Goal: Task Accomplishment & Management: Complete application form

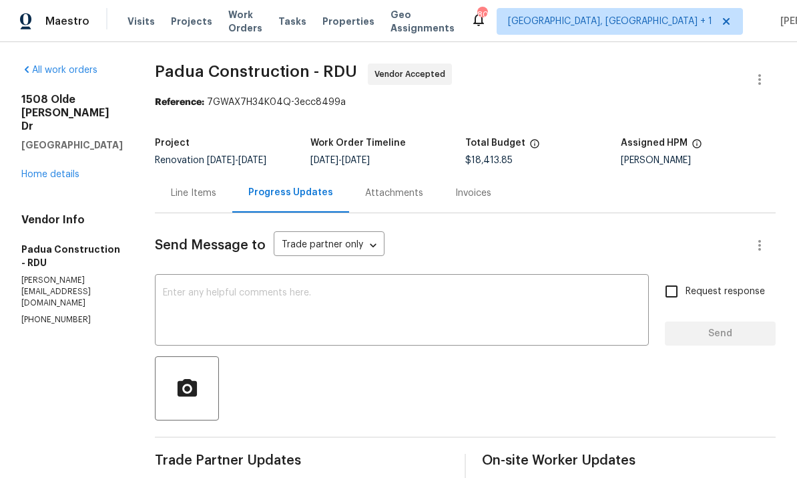
click at [77, 178] on link "Home details" at bounding box center [50, 174] width 58 height 9
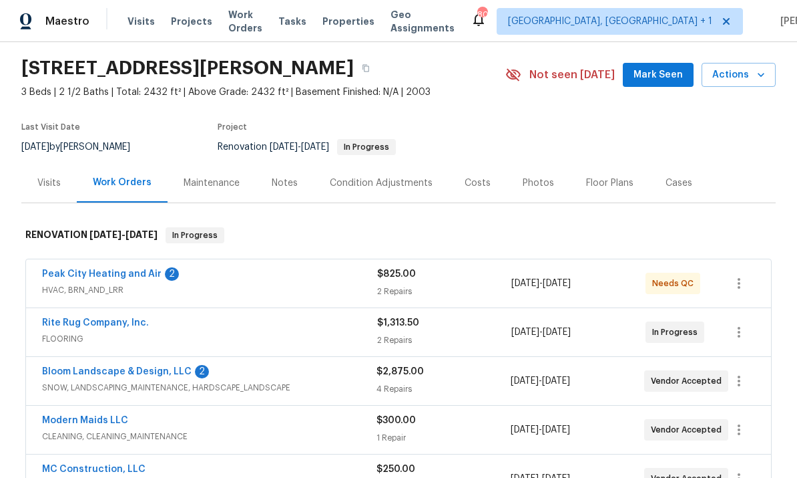
scroll to position [40, 0]
click at [135, 270] on link "Peak City Heating and Air" at bounding box center [102, 272] width 120 height 9
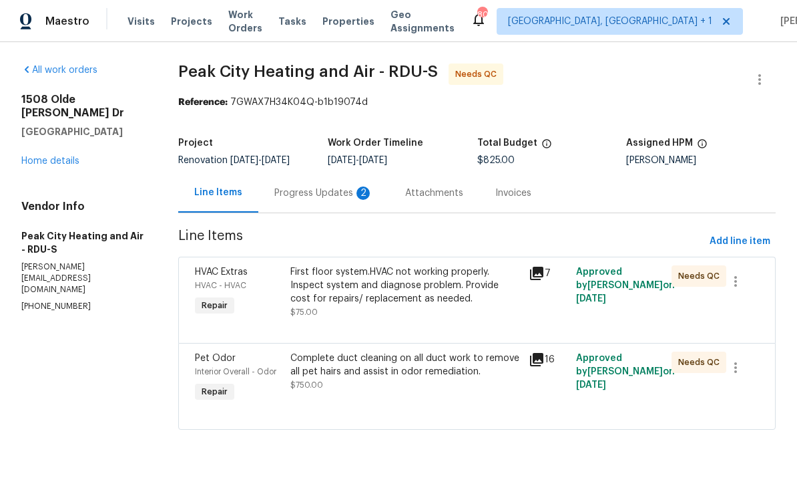
click at [317, 200] on div "Progress Updates 2" at bounding box center [323, 192] width 99 height 13
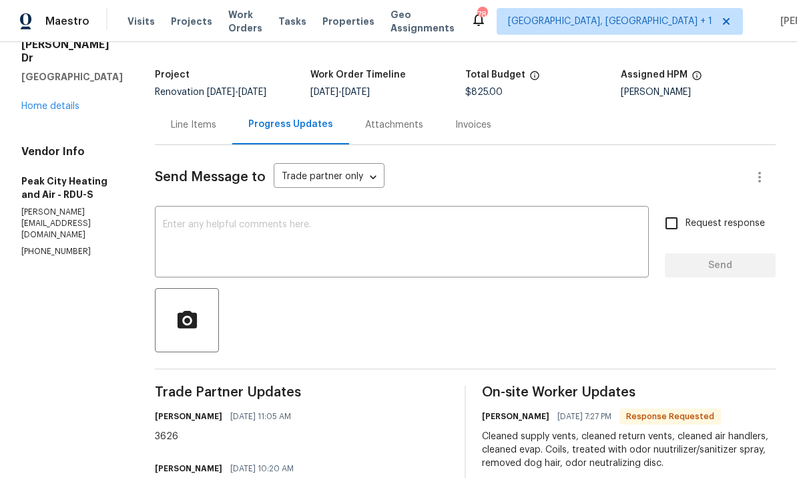
scroll to position [69, 0]
click at [75, 110] on link "Home details" at bounding box center [50, 105] width 58 height 9
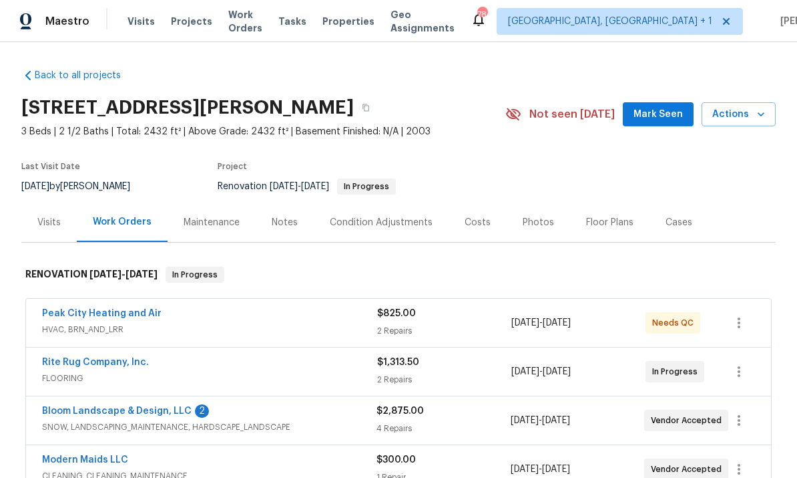
click at [180, 407] on link "Bloom Landscape & Design, LLC" at bounding box center [117, 410] width 150 height 9
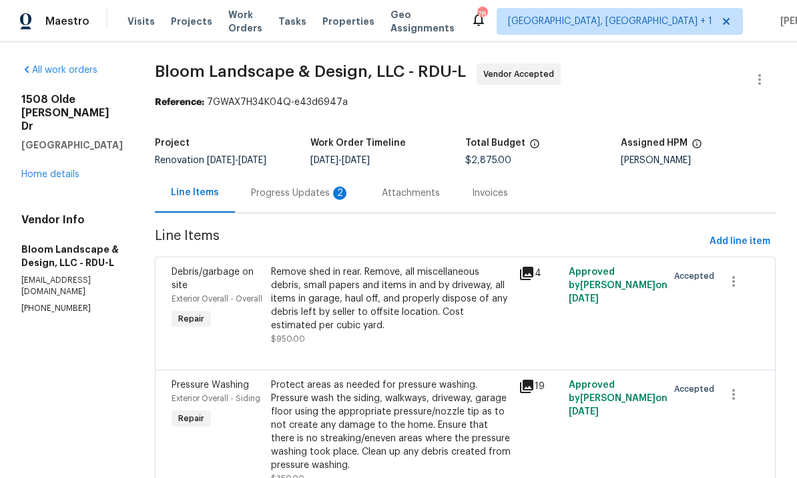
click at [324, 198] on div "Progress Updates 2" at bounding box center [300, 192] width 99 height 13
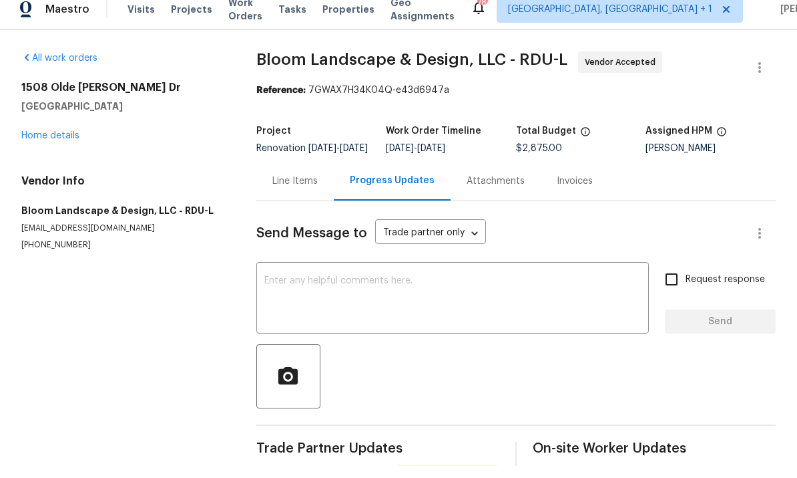
scroll to position [50, 0]
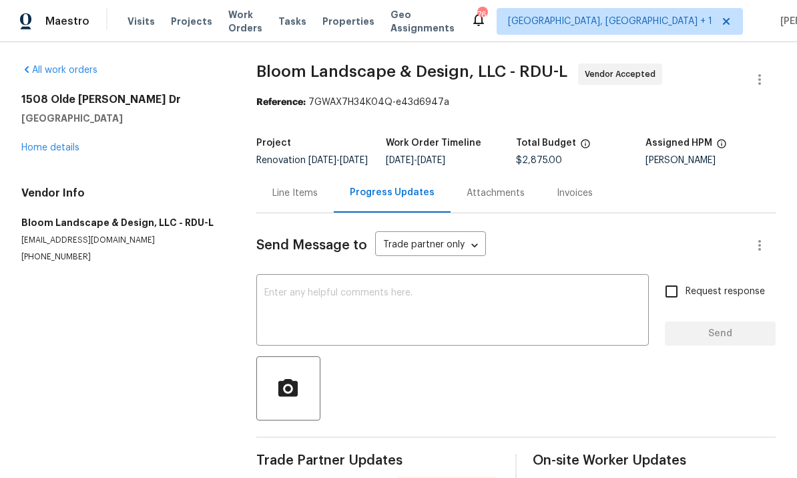
click at [347, 288] on textarea at bounding box center [452, 311] width 377 height 47
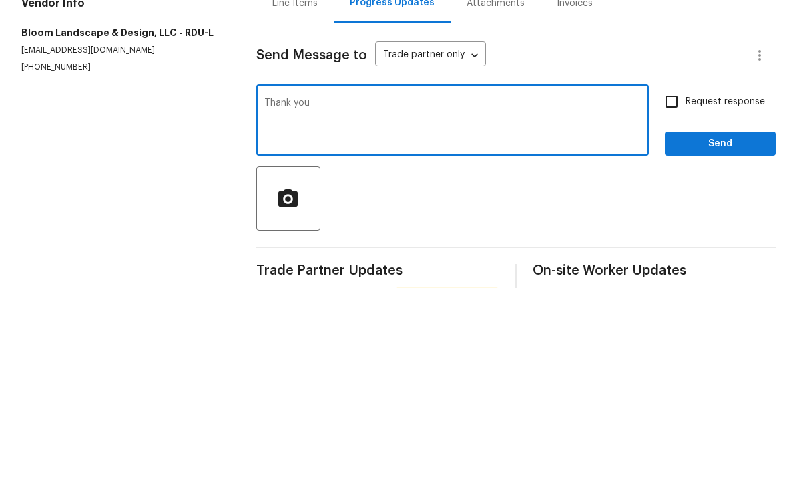
type textarea "Thank you"
click at [727, 321] on button "Send" at bounding box center [720, 333] width 111 height 25
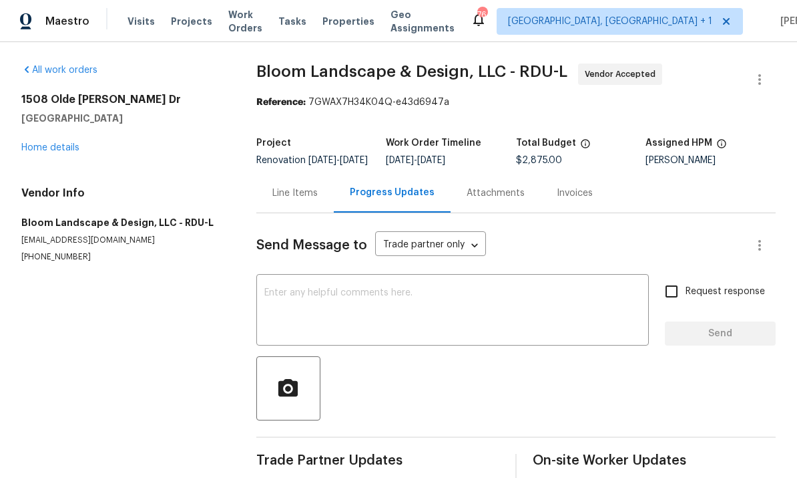
scroll to position [0, 0]
click at [71, 143] on link "Home details" at bounding box center [50, 147] width 58 height 9
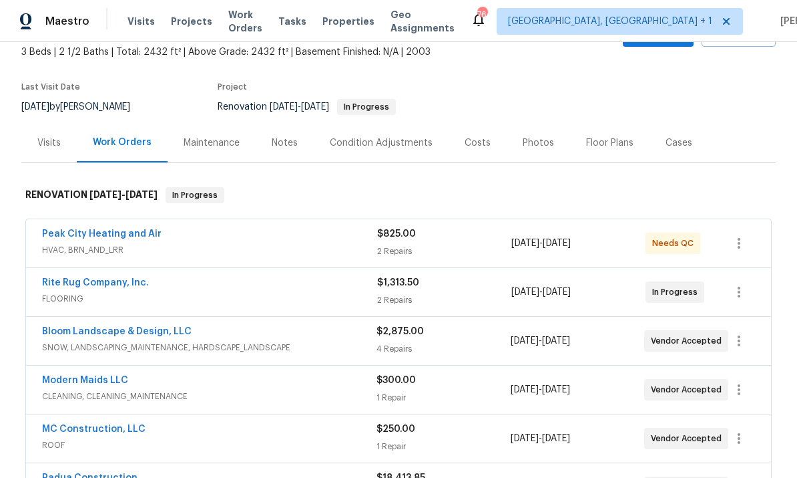
scroll to position [77, 0]
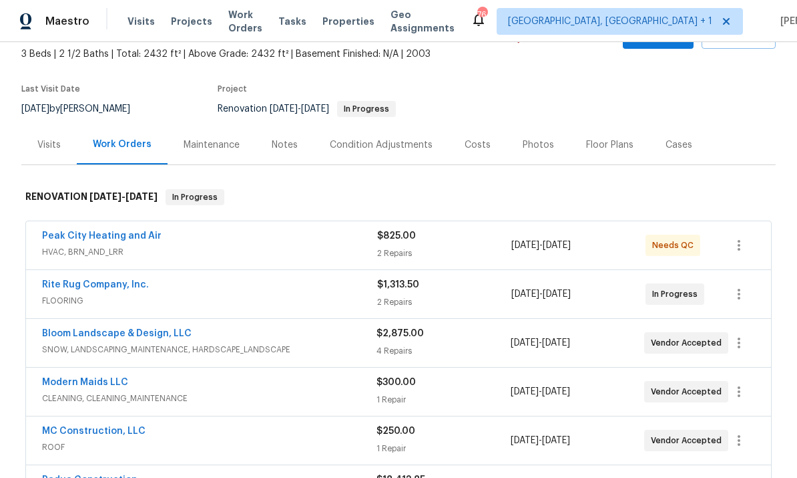
click at [119, 475] on link "Padua Construction" at bounding box center [90, 479] width 96 height 9
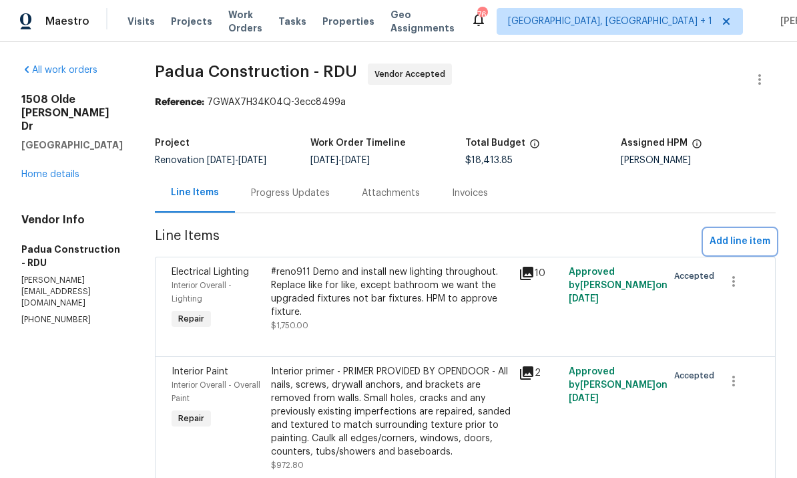
click at [737, 239] on span "Add line item" at bounding box center [740, 241] width 61 height 17
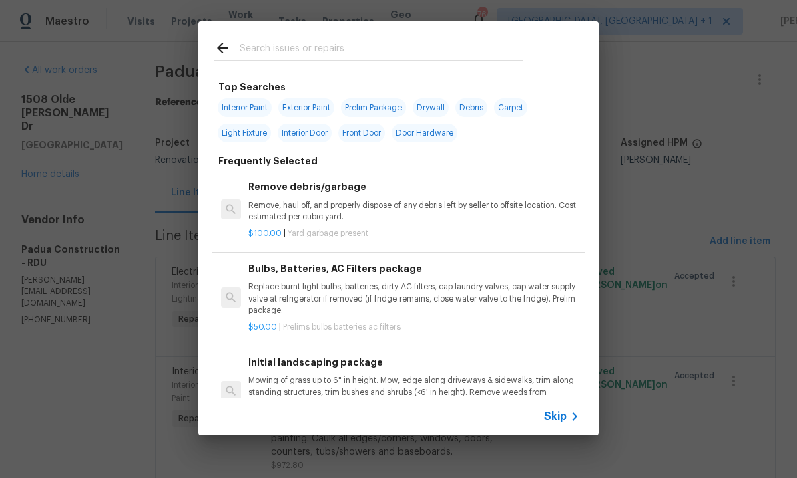
click at [280, 56] on input "text" at bounding box center [381, 50] width 283 height 20
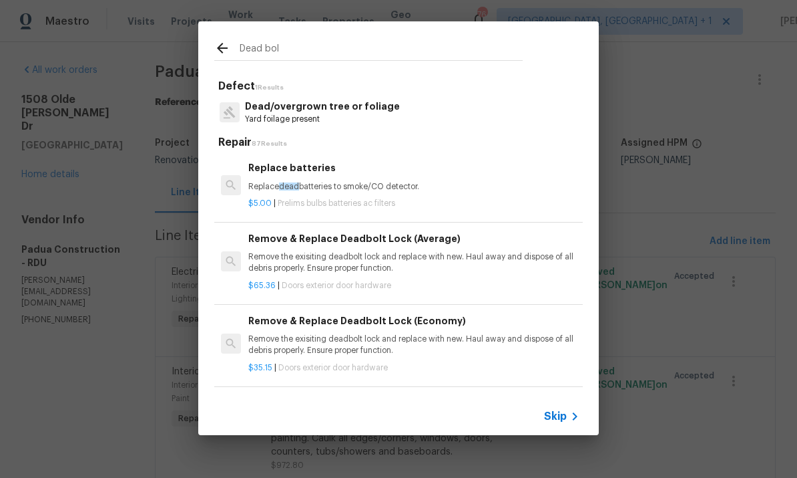
type input "Dead bolt"
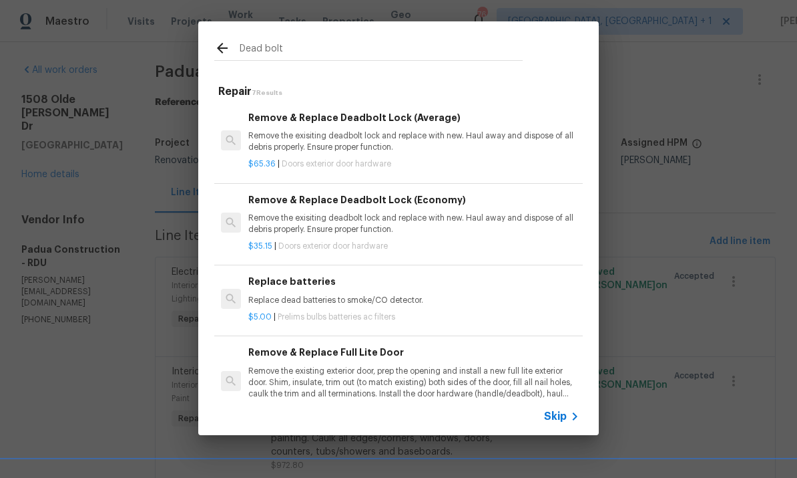
click at [369, 140] on p "Remove the exisiting deadbolt lock and replace with new. Haul away and dispose …" at bounding box center [413, 141] width 331 height 23
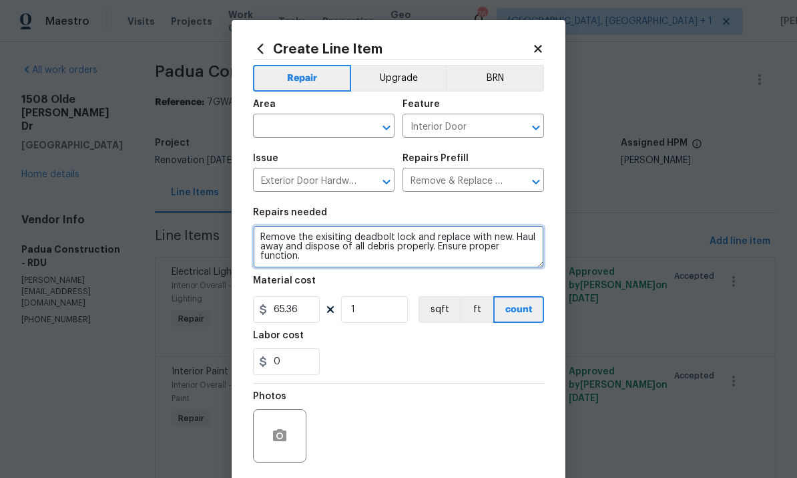
click at [262, 239] on textarea "Remove the exisiting deadbolt lock and replace with new. Haul away and dispose …" at bounding box center [398, 246] width 291 height 43
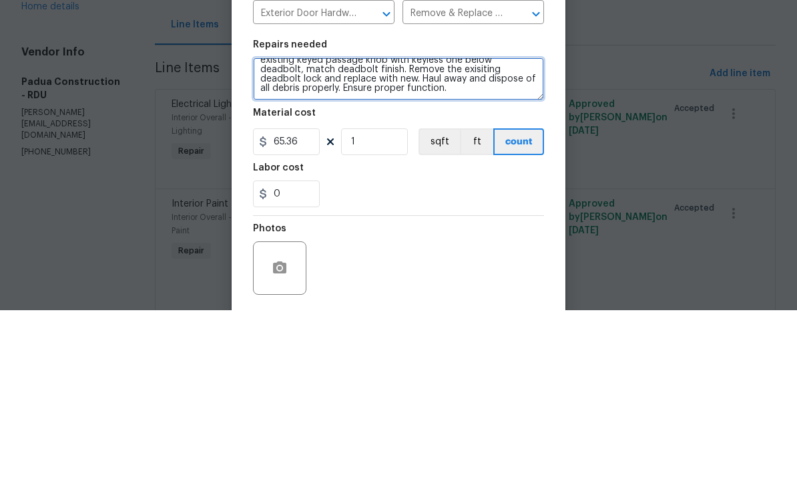
scroll to position [28, 0]
click at [346, 225] on textarea "Add a brush nickel dead bolt 6 inches above passage knob include drilled hole a…" at bounding box center [398, 246] width 291 height 43
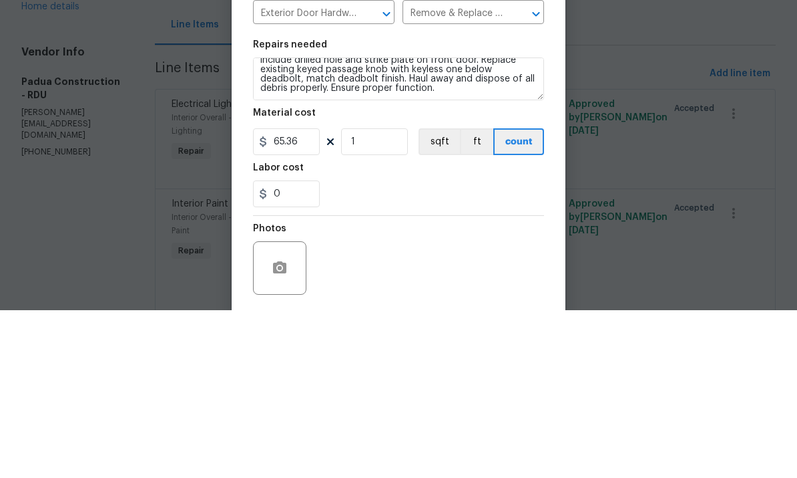
scroll to position [50, 0]
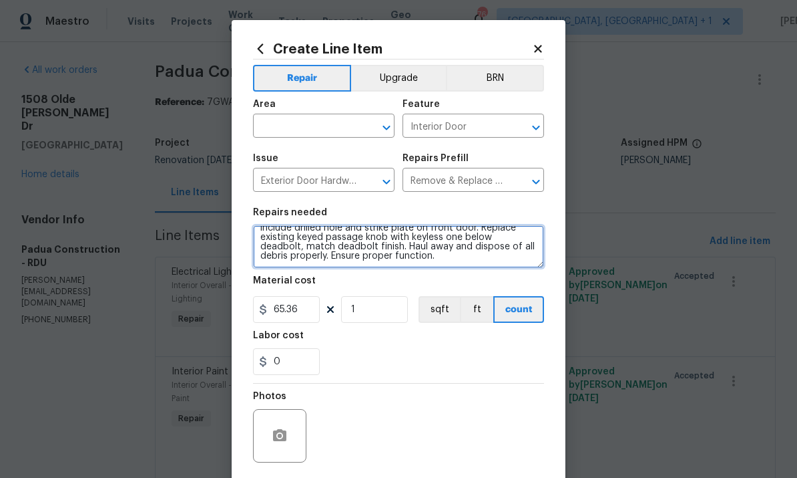
type textarea "Add a brush nickel dead bolt 6 inches above passage knob include drilled hole a…"
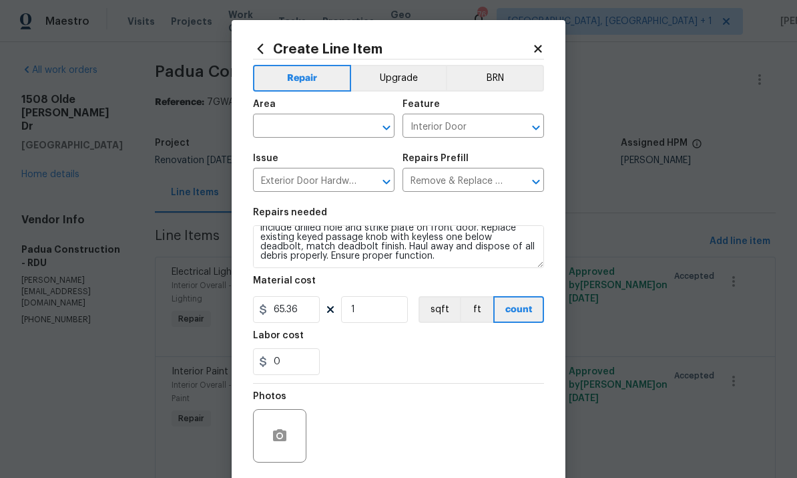
click at [298, 133] on input "text" at bounding box center [305, 127] width 104 height 21
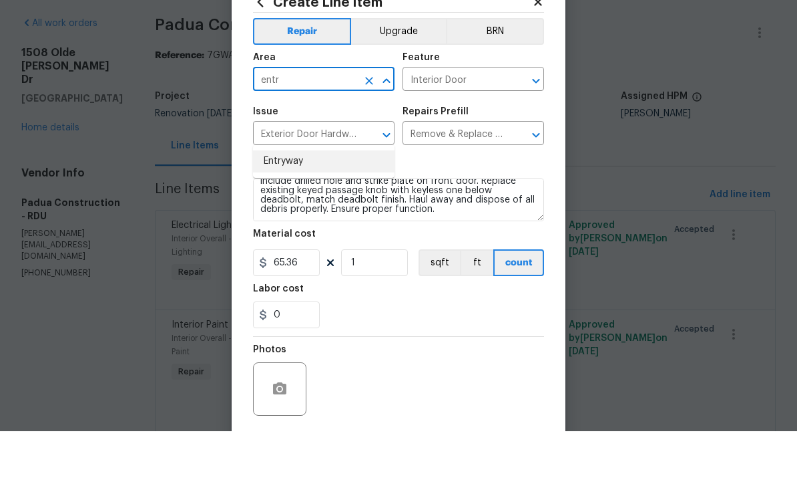
click at [299, 197] on li "Entryway" at bounding box center [324, 208] width 142 height 22
type input "Entryway"
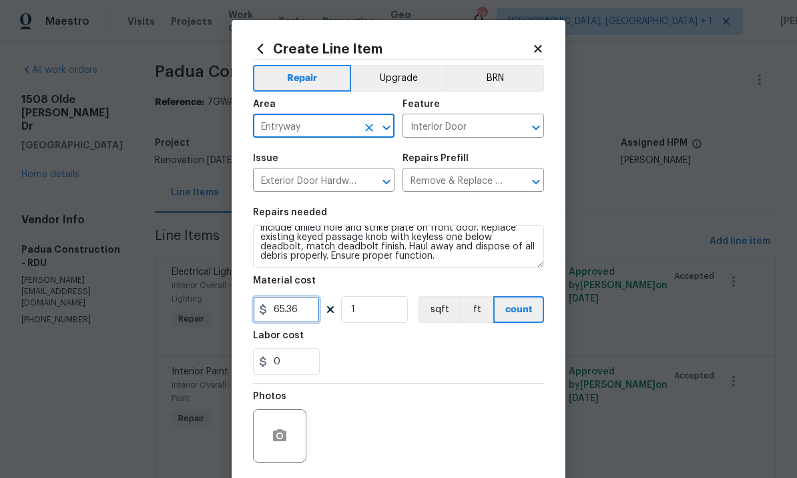
click at [309, 313] on input "65.36" at bounding box center [286, 309] width 67 height 27
type input "100"
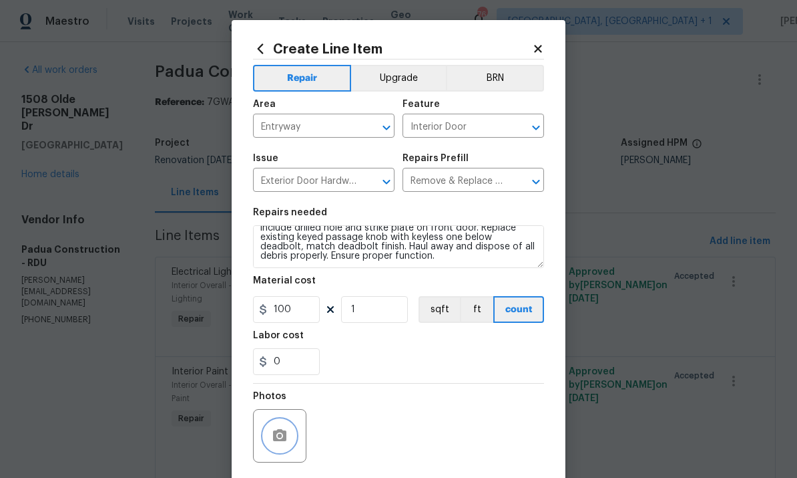
click at [287, 423] on button "button" at bounding box center [280, 435] width 32 height 32
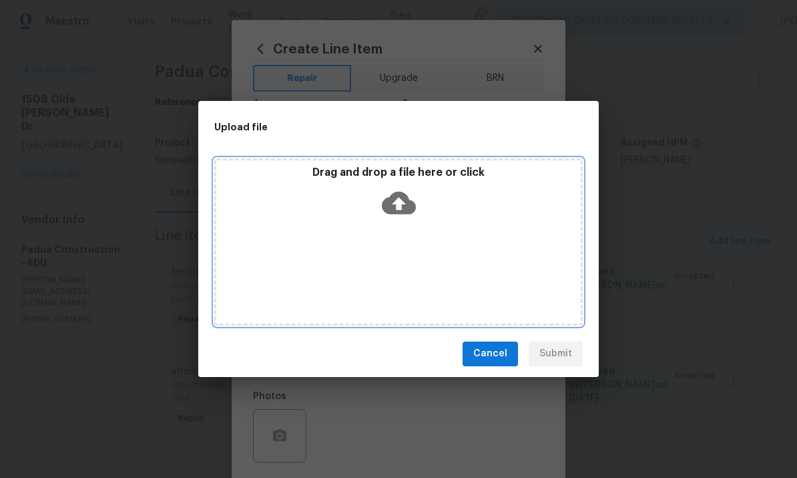
click at [409, 200] on icon at bounding box center [399, 202] width 34 height 23
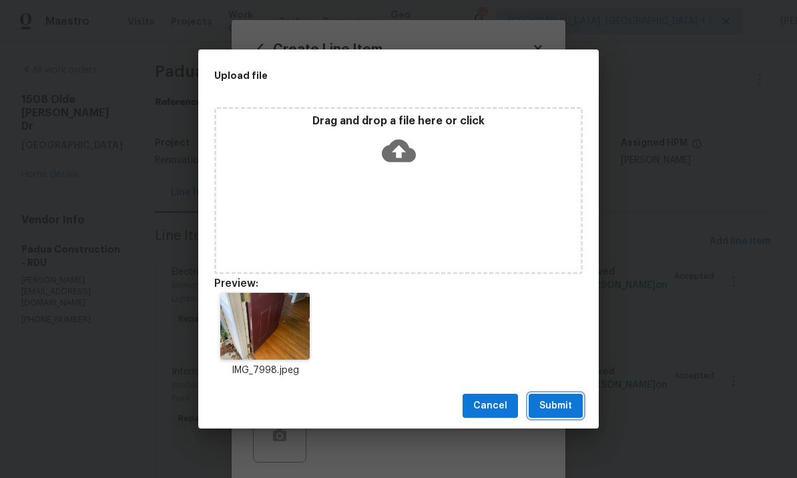
click at [554, 404] on span "Submit" at bounding box center [556, 405] width 33 height 17
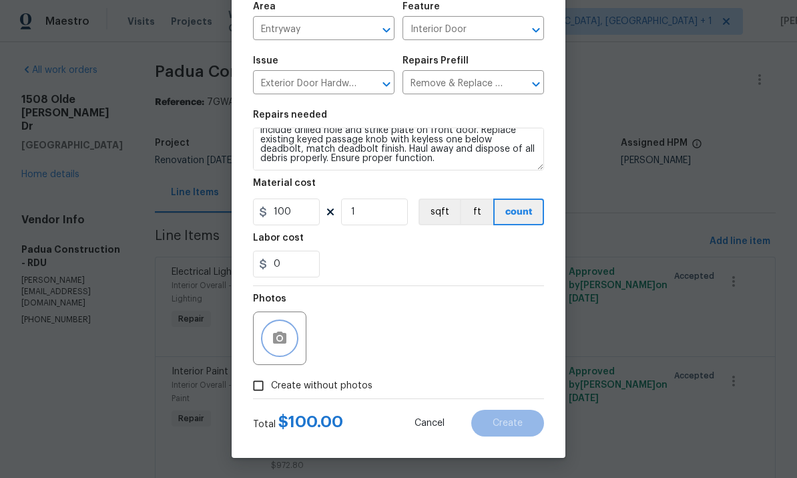
scroll to position [100, 0]
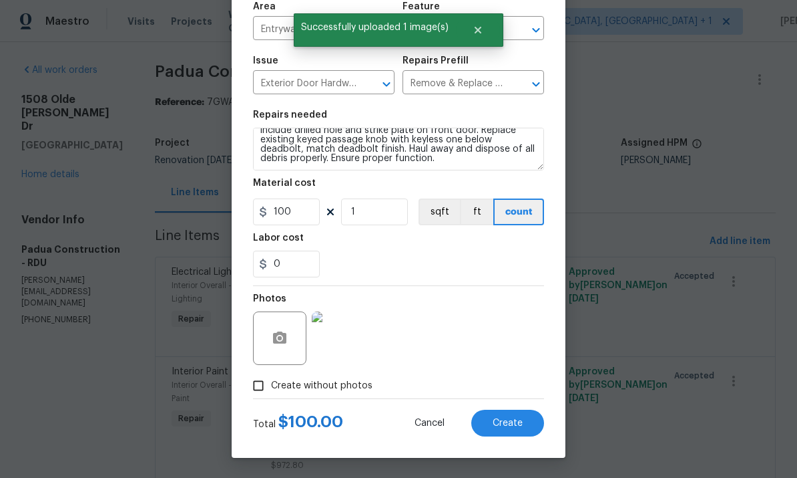
click at [516, 428] on button "Create" at bounding box center [508, 422] width 73 height 27
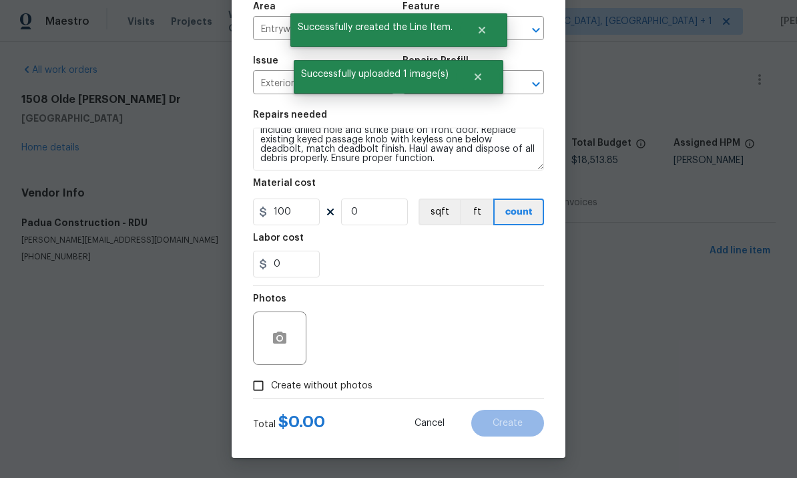
scroll to position [0, 0]
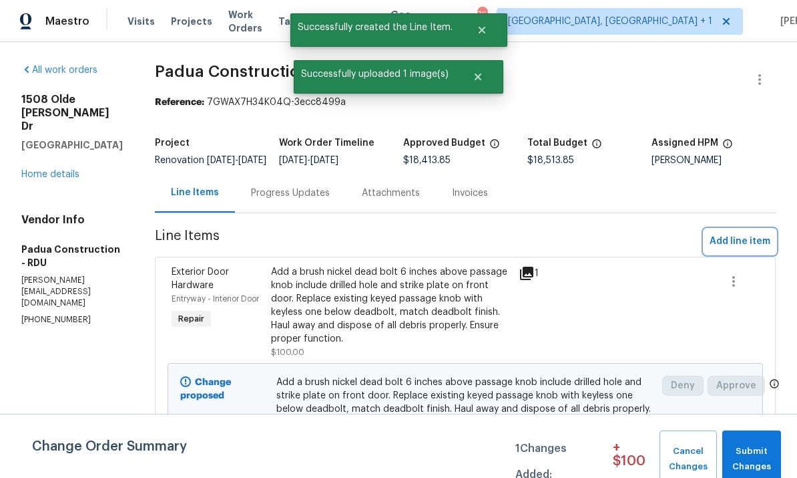
click at [743, 250] on span "Add line item" at bounding box center [740, 241] width 61 height 17
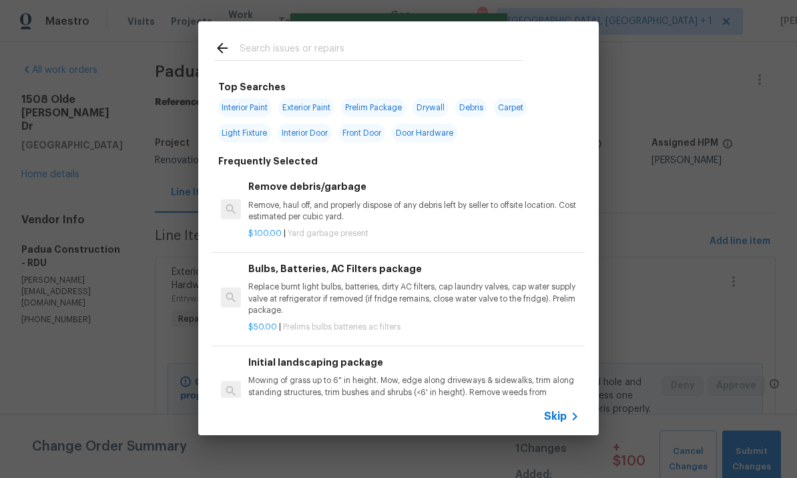
click at [266, 55] on input "text" at bounding box center [381, 50] width 283 height 20
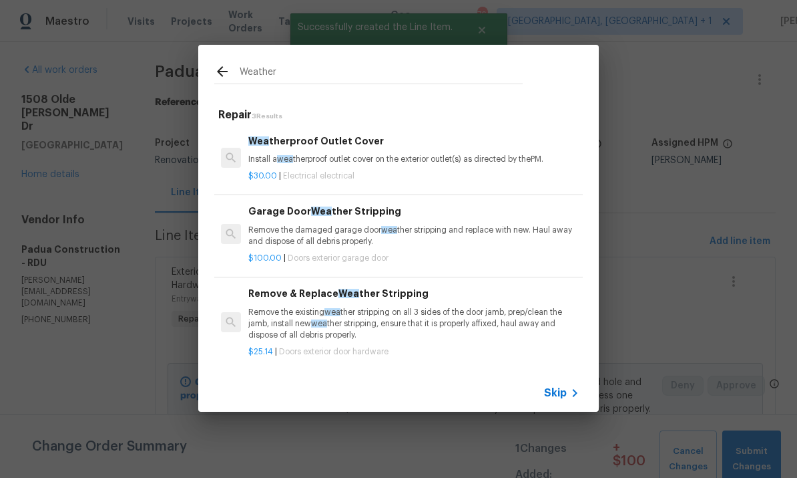
type input "Weathers"
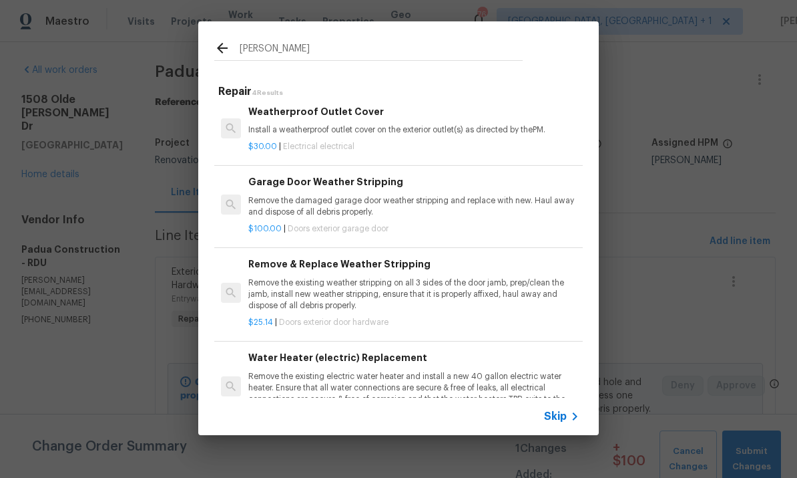
scroll to position [5, 0]
click at [392, 289] on p "Remove the existing weather stripping on all 3 sides of the door jamb, prep/cle…" at bounding box center [413, 295] width 331 height 34
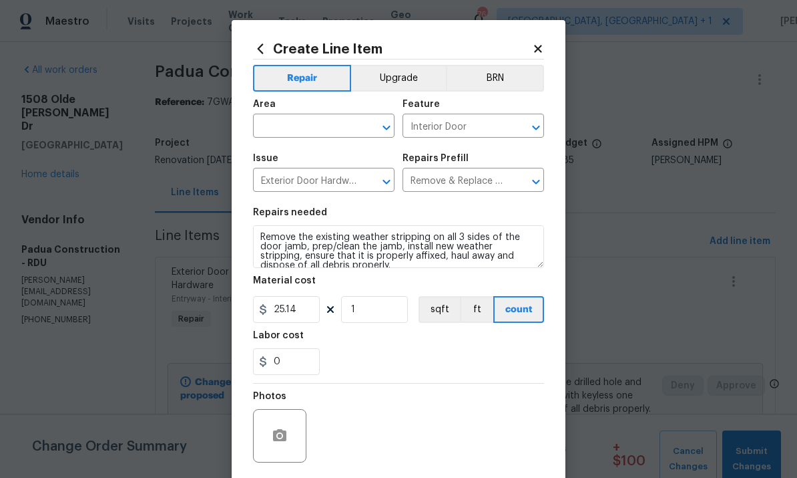
click at [304, 124] on input "text" at bounding box center [305, 127] width 104 height 21
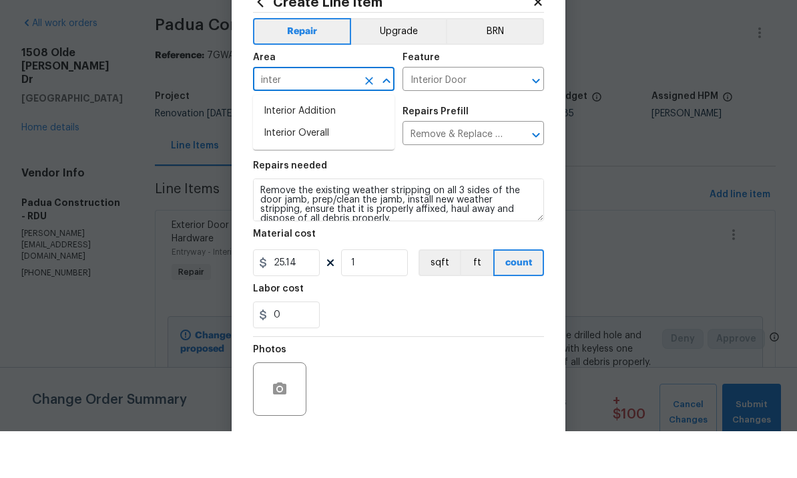
click at [315, 169] on li "Interior Overall" at bounding box center [324, 180] width 142 height 22
type input "Interior Overall"
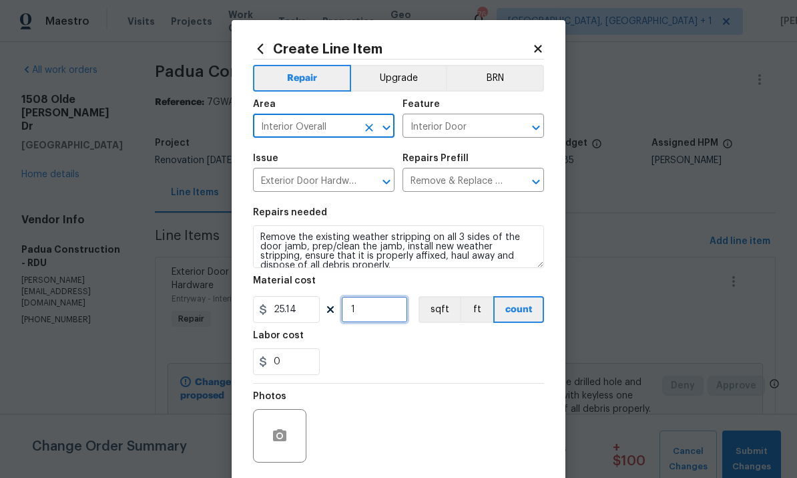
click at [369, 319] on input "1" at bounding box center [374, 309] width 67 height 27
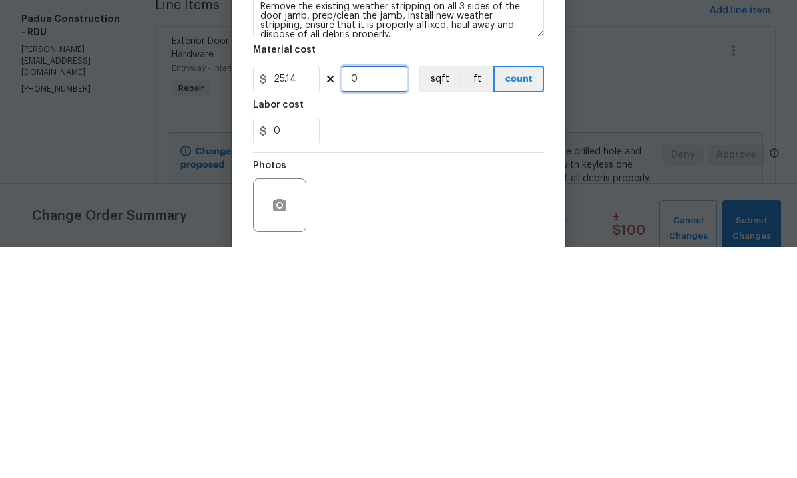
type input "2"
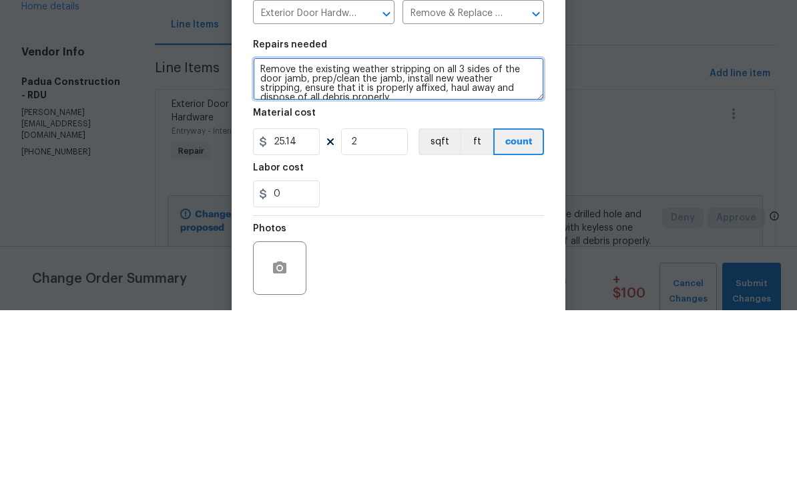
click at [267, 225] on textarea "Remove the existing weather stripping on all 3 sides of the door jamb, prep/cle…" at bounding box center [398, 246] width 291 height 43
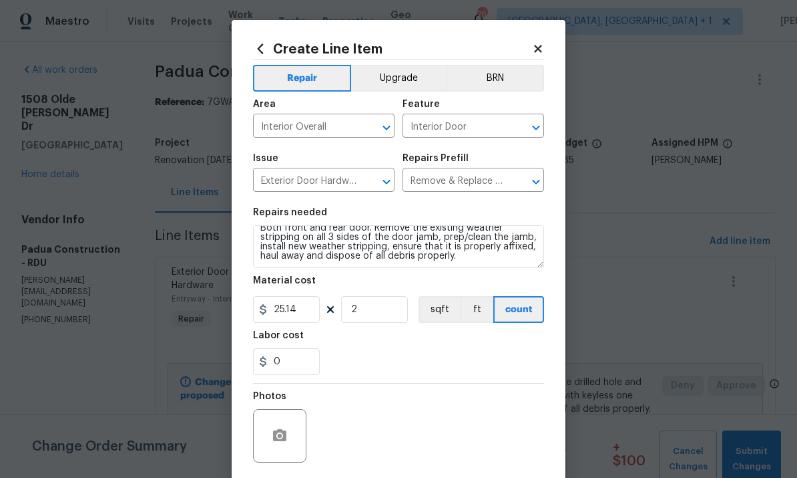
scroll to position [9, 0]
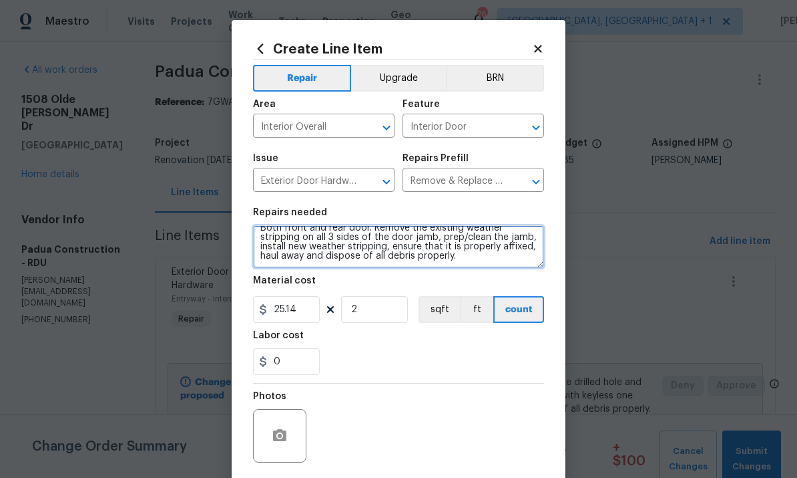
type textarea "Both front and rear door. Remove the existing weather stripping on all 3 sides …"
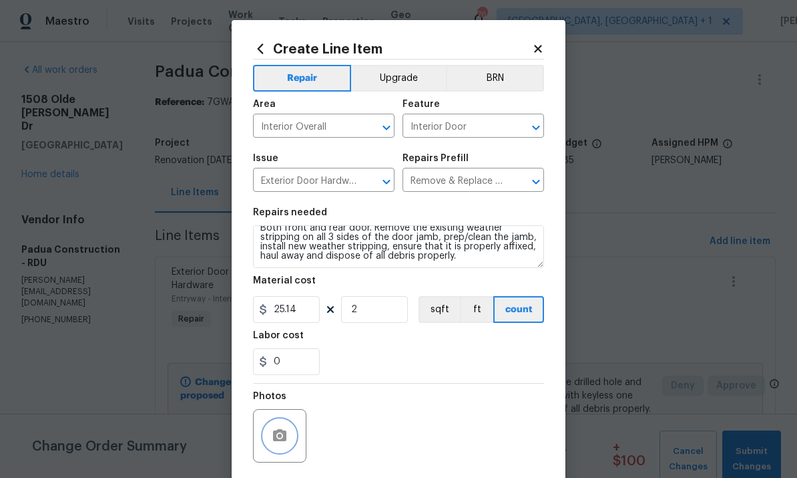
click at [289, 444] on button "button" at bounding box center [280, 435] width 32 height 32
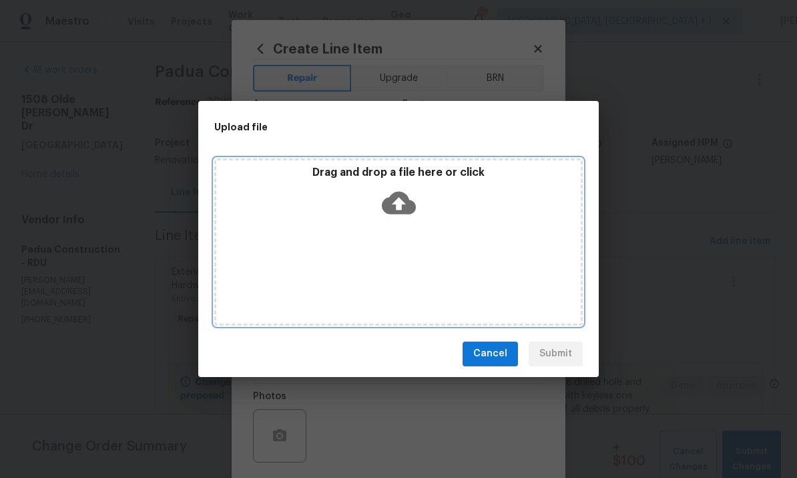
click at [397, 197] on icon at bounding box center [399, 202] width 34 height 23
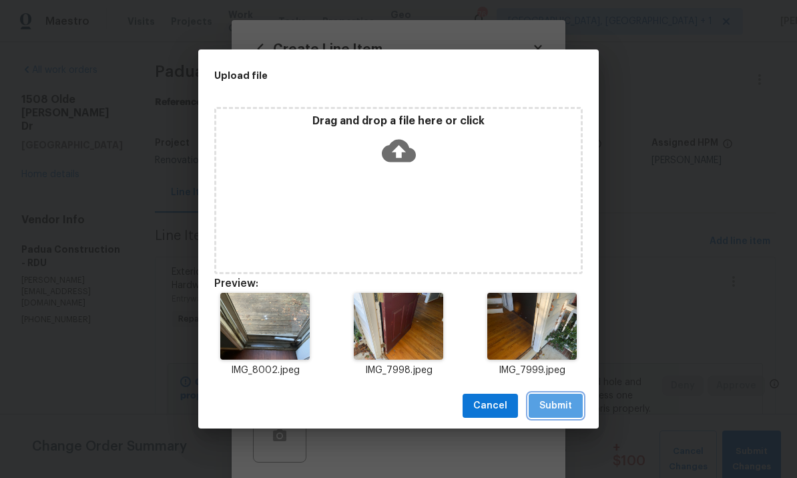
click at [562, 401] on span "Submit" at bounding box center [556, 405] width 33 height 17
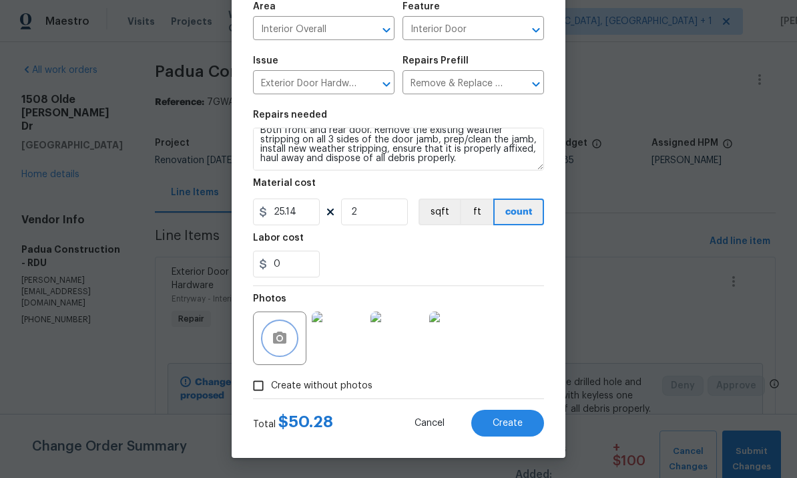
scroll to position [100, 0]
click at [512, 431] on button "Create" at bounding box center [508, 422] width 73 height 27
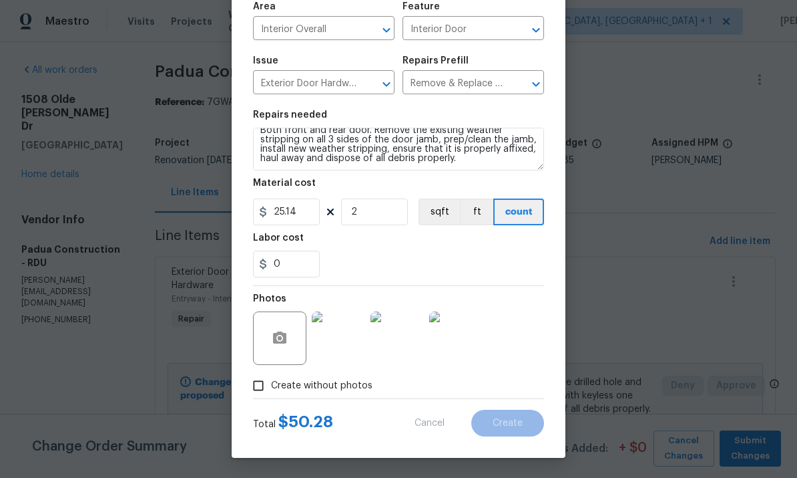
type input "0"
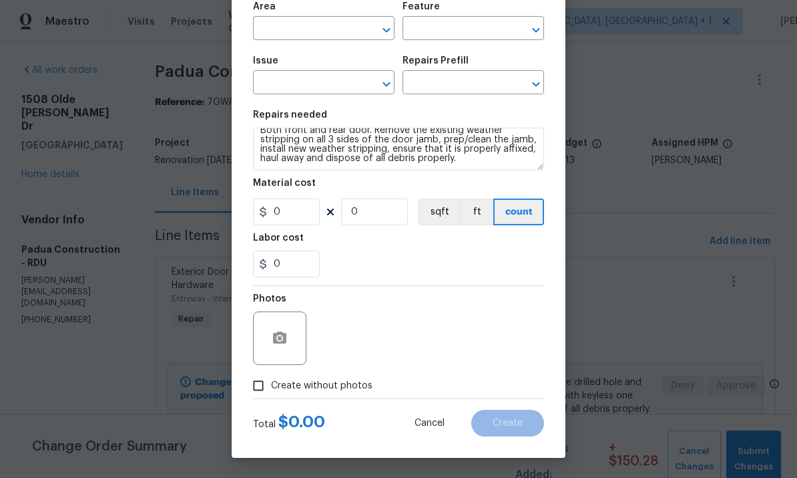
scroll to position [0, 0]
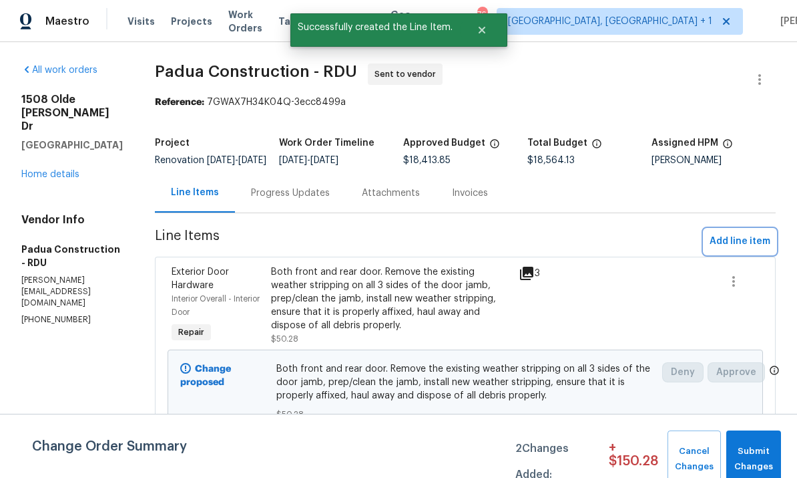
click at [748, 250] on span "Add line item" at bounding box center [740, 241] width 61 height 17
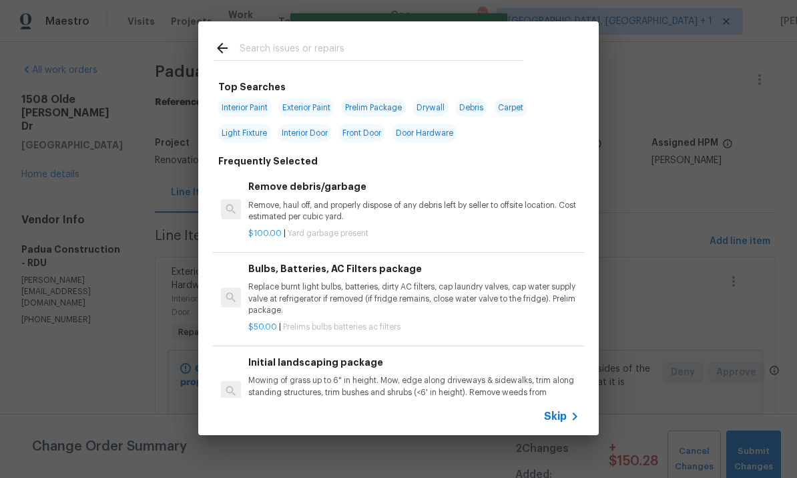
click at [277, 57] on input "text" at bounding box center [381, 50] width 283 height 20
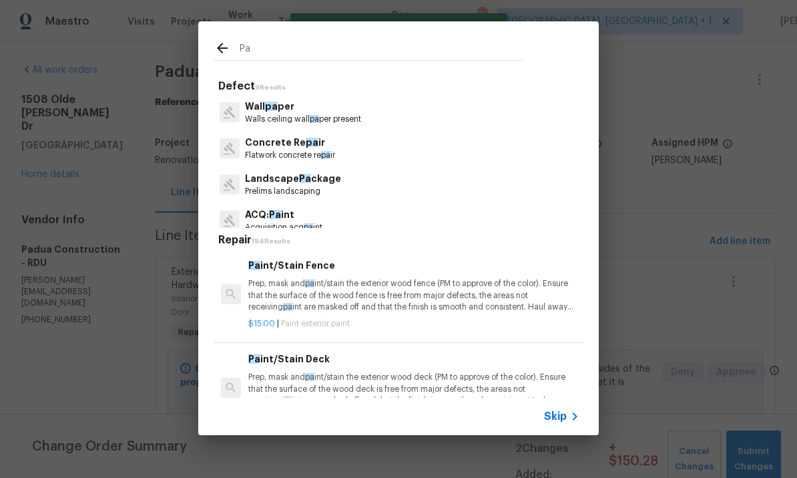
type input "P"
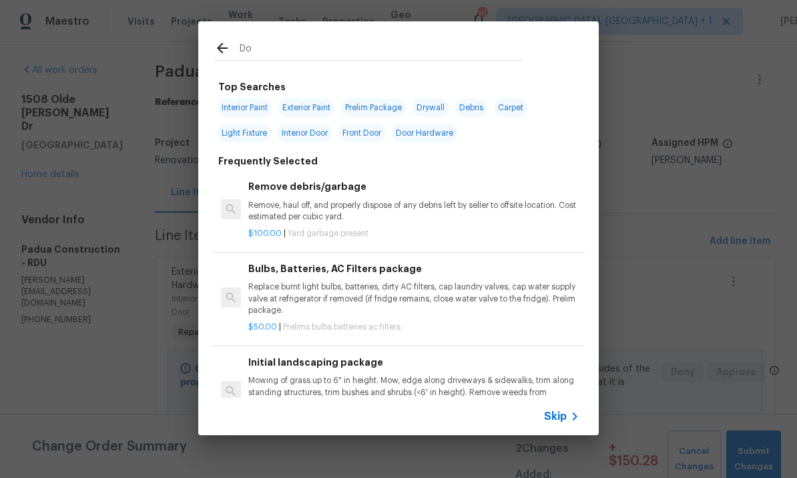
type input "Doo"
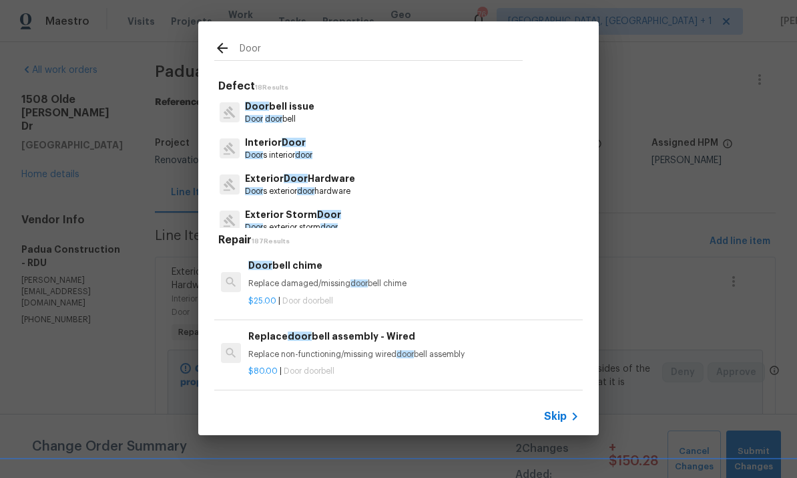
click at [279, 146] on p "Interior Door" at bounding box center [278, 143] width 67 height 14
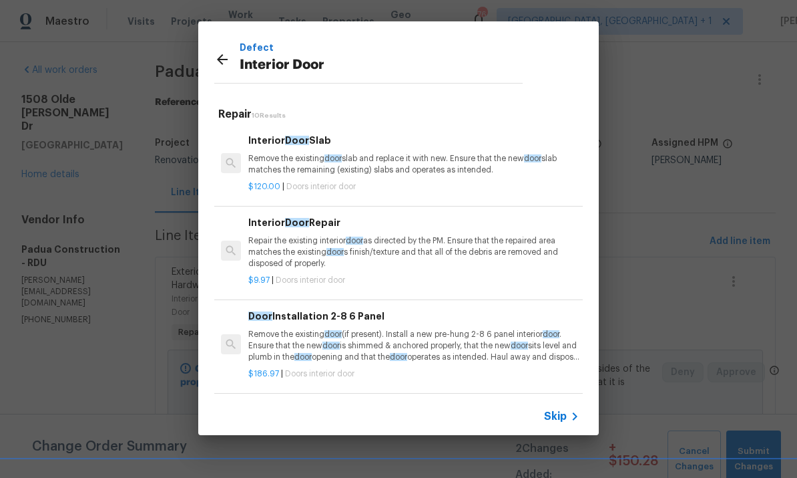
click at [306, 156] on p "Remove the existing door slab and replace it with new. Ensure that the new door…" at bounding box center [413, 164] width 331 height 23
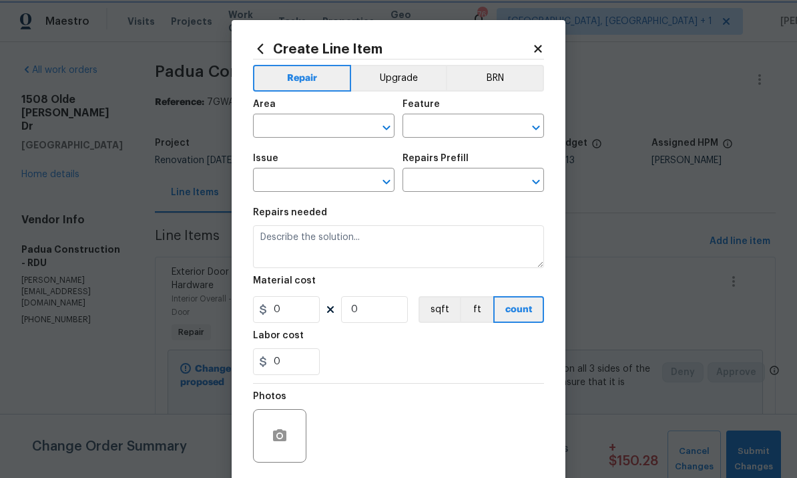
type input "Interior Door"
type input "Interior Door Slab $120.00"
type textarea "Remove the existing door slab and replace it with new. Ensure that the new door…"
type input "120"
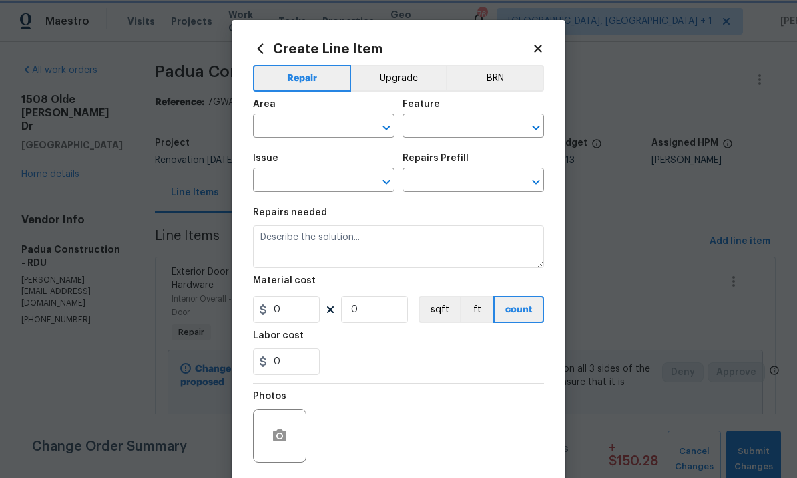
type input "1"
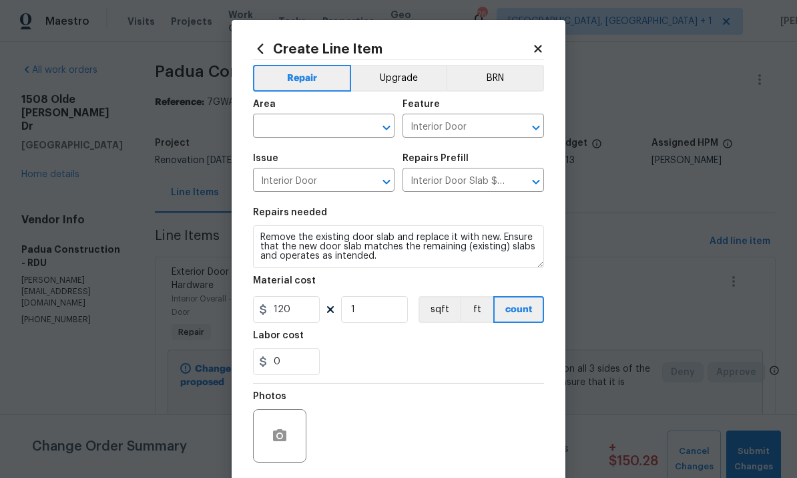
click at [295, 127] on input "text" at bounding box center [305, 127] width 104 height 21
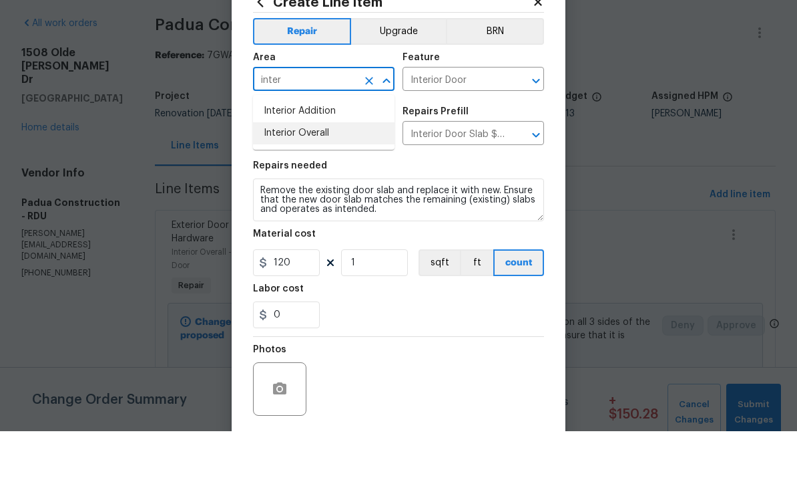
click at [310, 169] on li "Interior Overall" at bounding box center [324, 180] width 142 height 22
type input "Interior Overall"
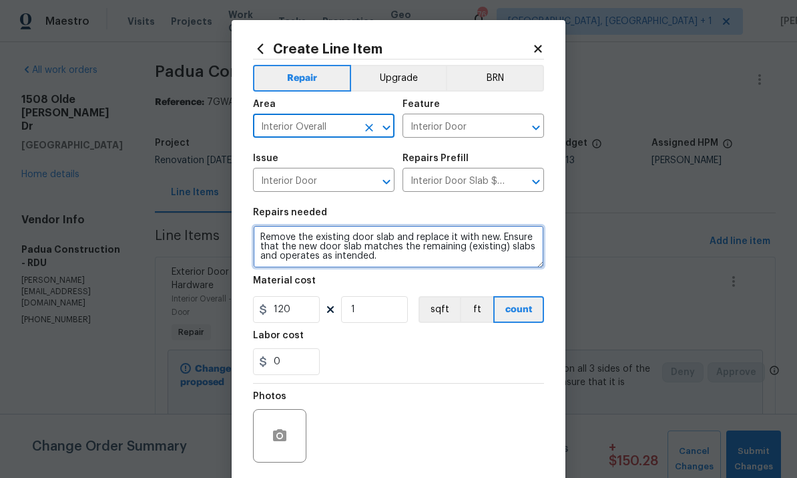
click at [397, 260] on textarea "Remove the existing door slab and replace it with new. Ensure that the new door…" at bounding box center [398, 246] width 291 height 43
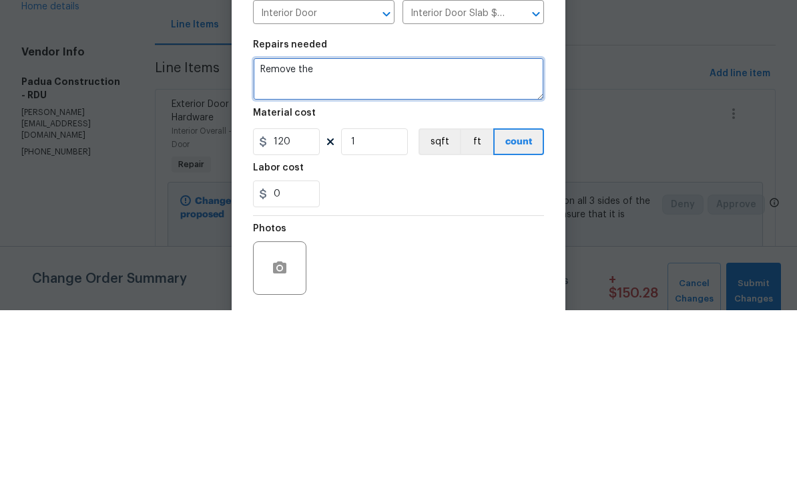
type textarea "Remove"
type textarea "Sand and paint rear door slab on exterior side"
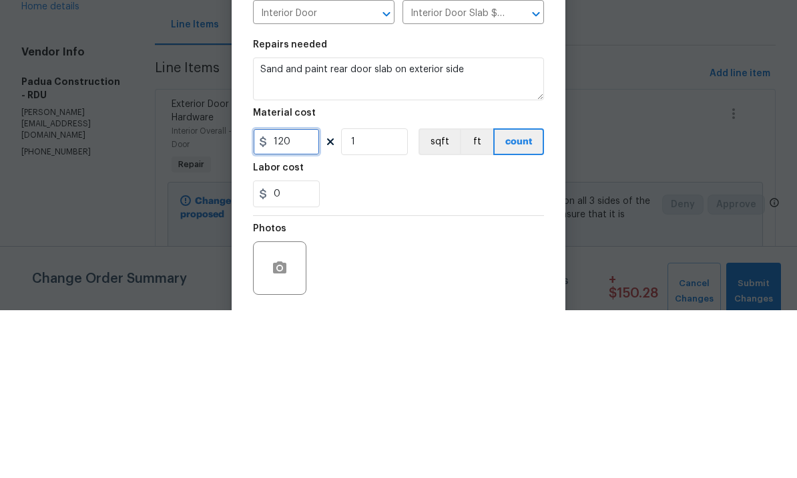
click at [302, 296] on input "120" at bounding box center [286, 309] width 67 height 27
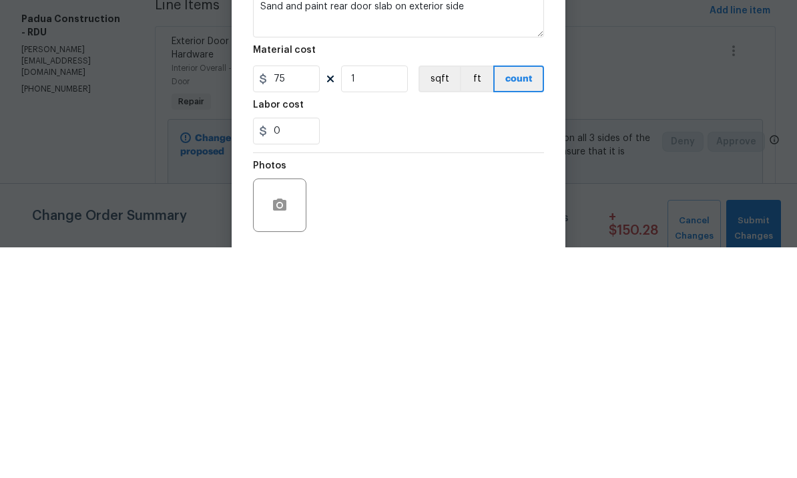
scroll to position [50, 0]
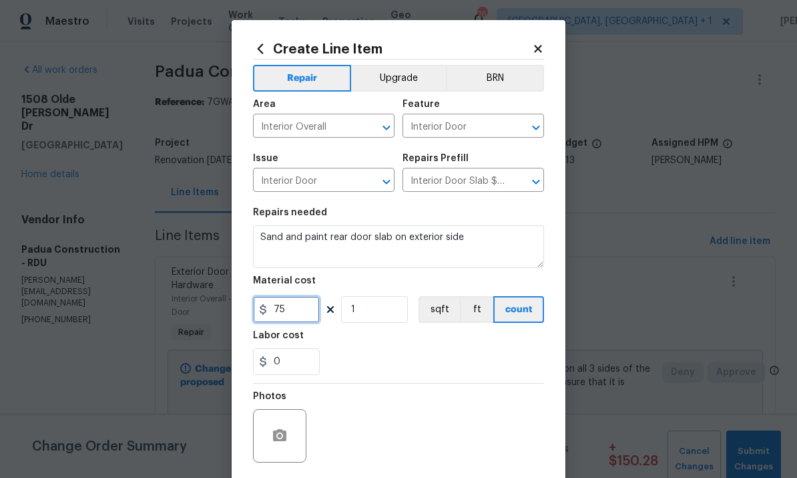
type input "75"
click at [291, 431] on button "button" at bounding box center [280, 435] width 32 height 32
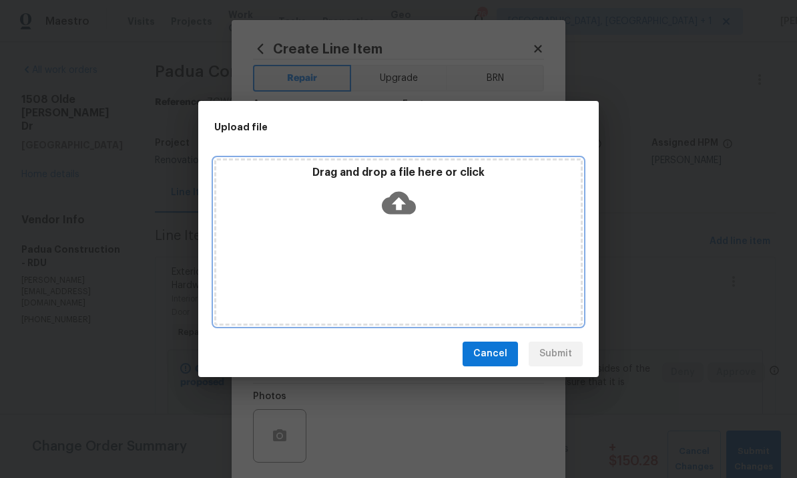
click at [399, 193] on icon at bounding box center [399, 202] width 34 height 23
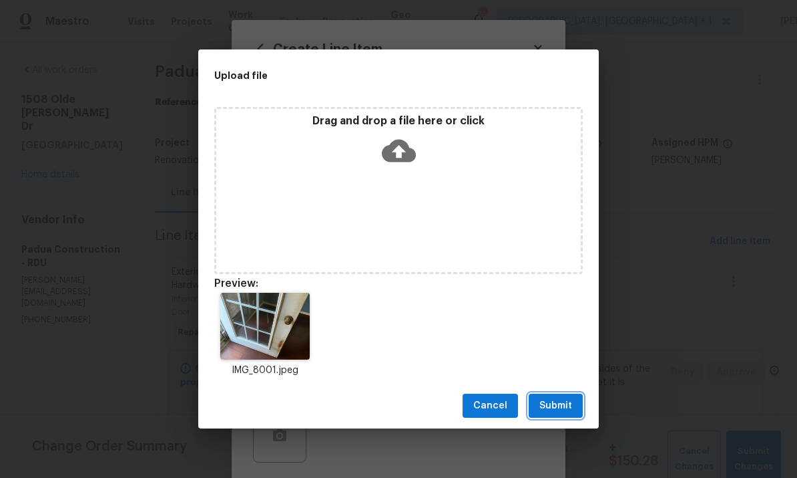
click at [561, 402] on span "Submit" at bounding box center [556, 405] width 33 height 17
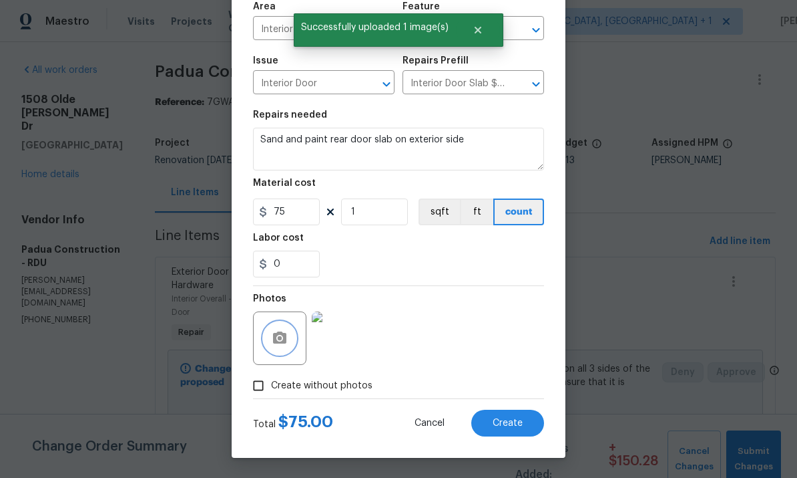
scroll to position [100, 0]
click at [506, 426] on span "Create" at bounding box center [508, 423] width 30 height 10
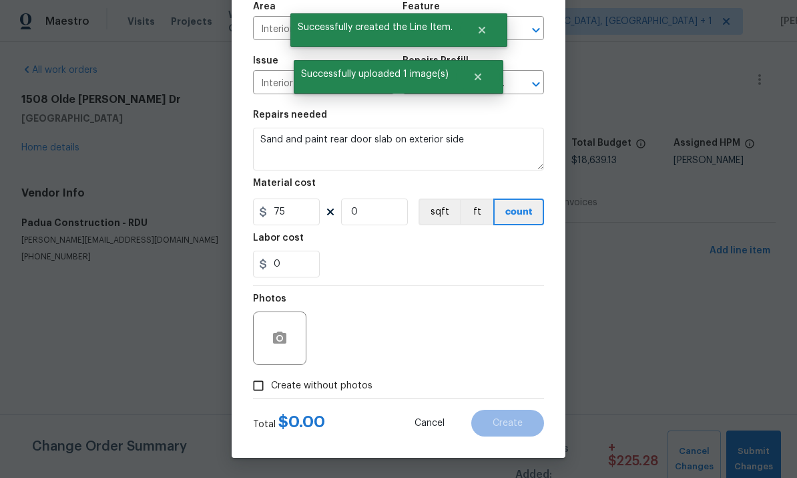
scroll to position [0, 0]
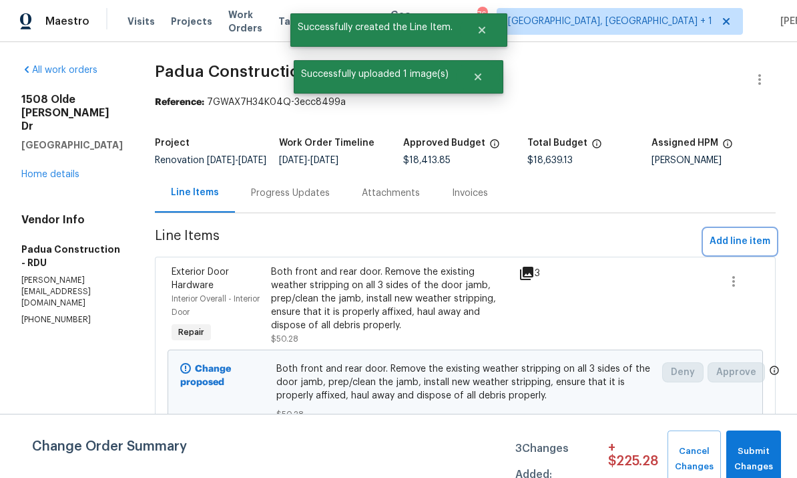
click at [741, 250] on span "Add line item" at bounding box center [740, 241] width 61 height 17
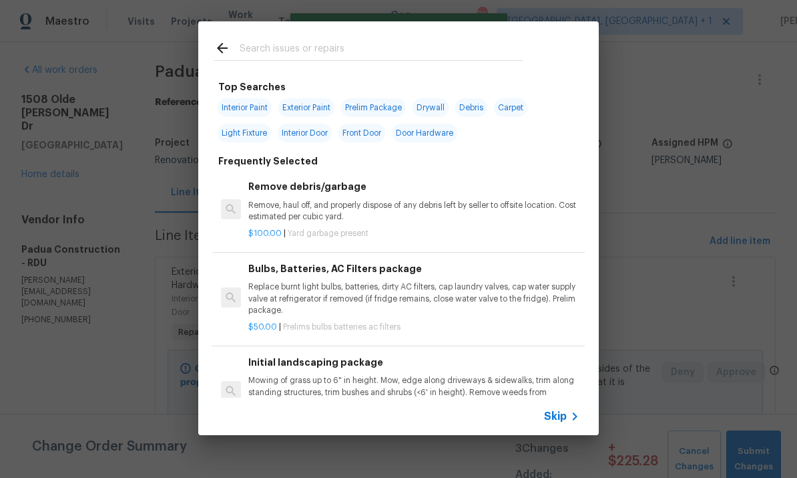
click at [265, 54] on input "text" at bounding box center [381, 50] width 283 height 20
type input "Flooring"
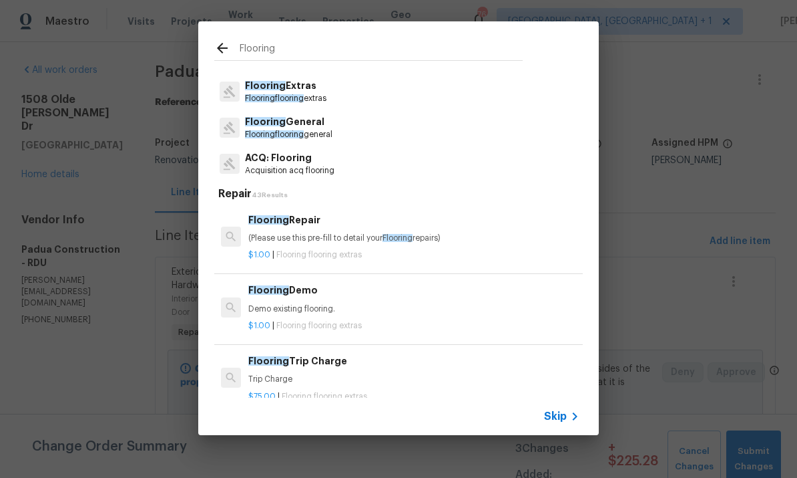
scroll to position [19, 0]
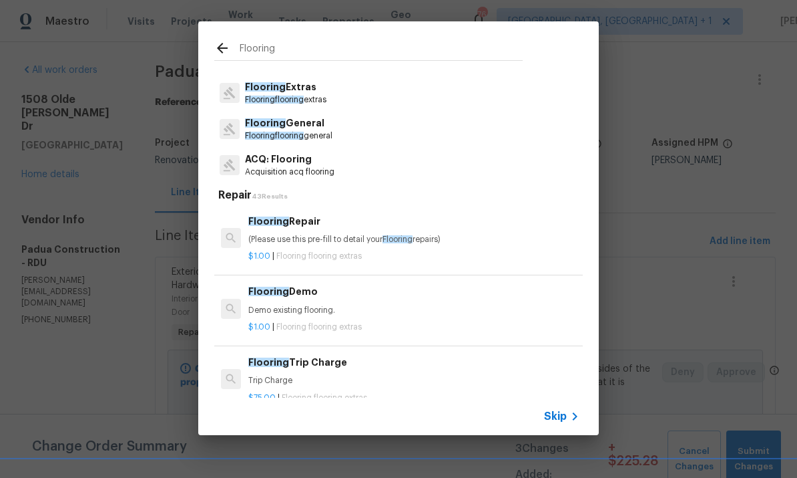
click at [296, 91] on p "Flooring Extras" at bounding box center [285, 87] width 81 height 14
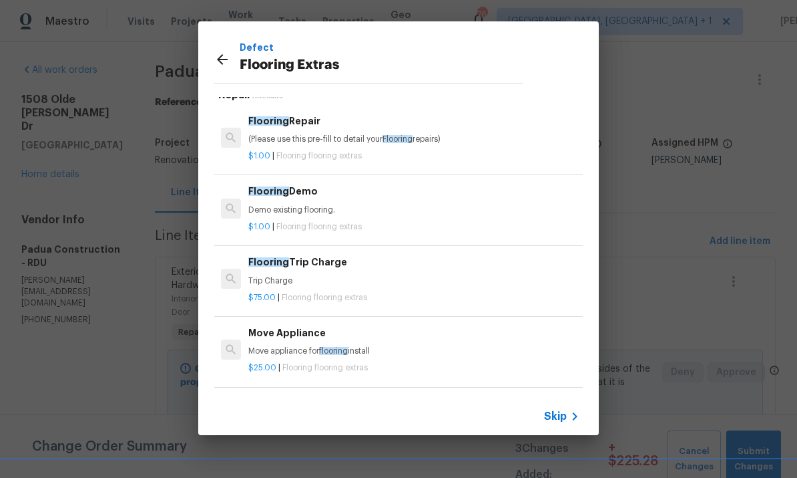
click at [306, 188] on h6 "Flooring Demo" at bounding box center [413, 191] width 331 height 15
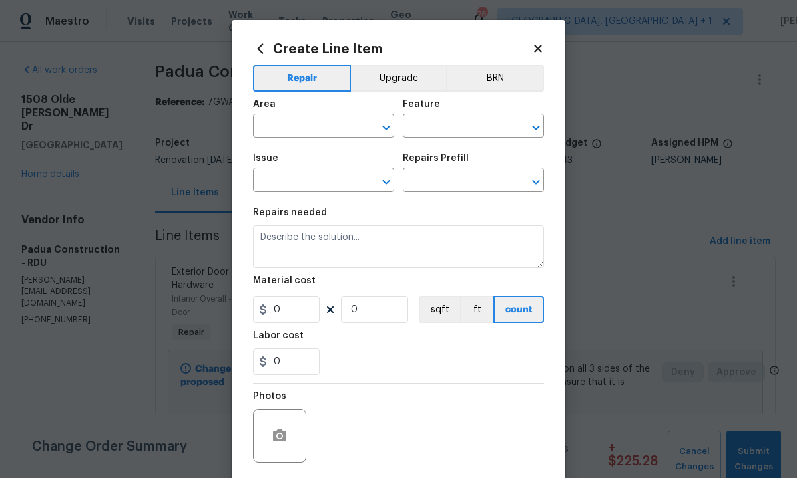
type input "Overall Flooring"
type input "Flooring Extras"
type input "Flooring Demo $1.00"
type textarea "Demo existing flooring."
type input "1"
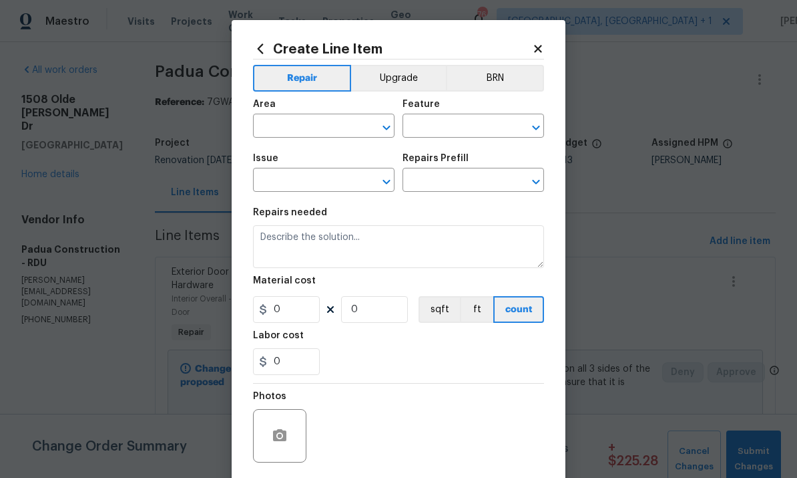
type input "1"
click at [307, 119] on input "text" at bounding box center [305, 127] width 104 height 21
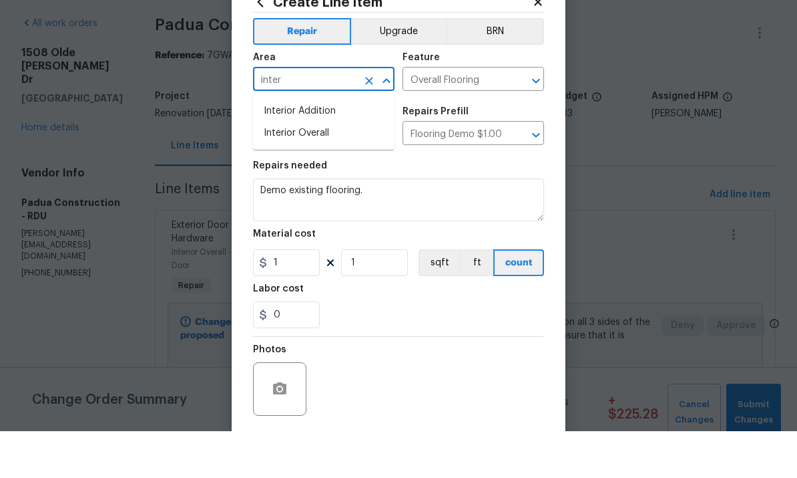
click at [319, 169] on li "Interior Overall" at bounding box center [324, 180] width 142 height 22
type input "Interior Overall"
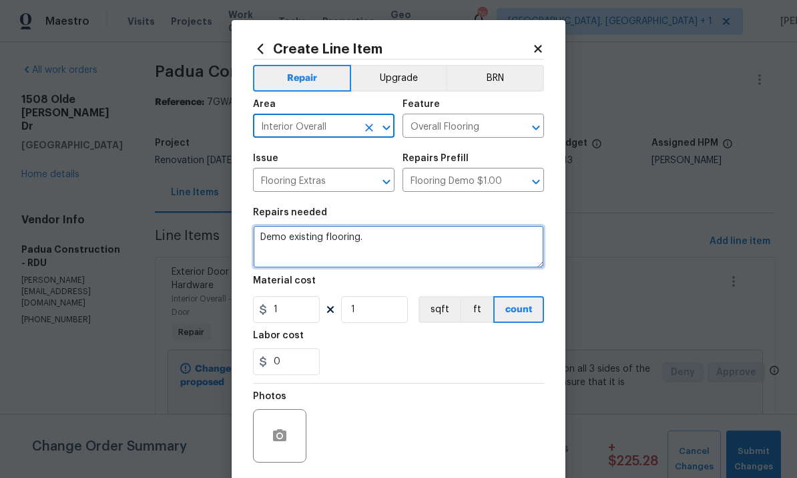
click at [388, 245] on textarea "Demo existing flooring." at bounding box center [398, 246] width 291 height 43
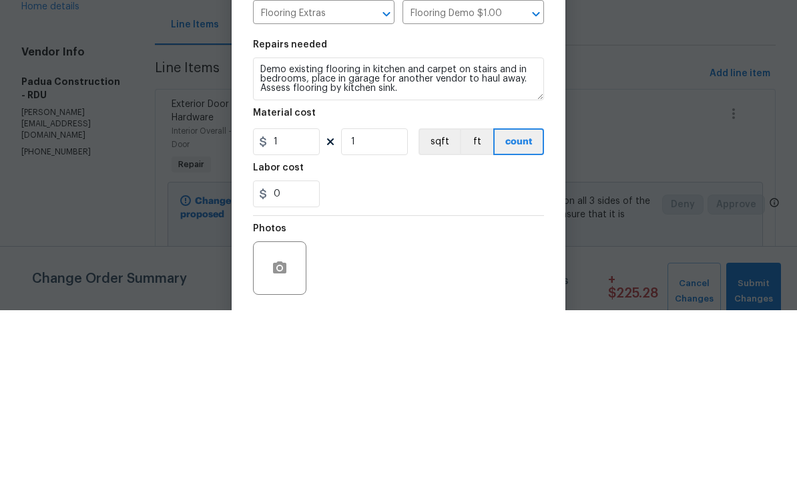
scroll to position [50, 0]
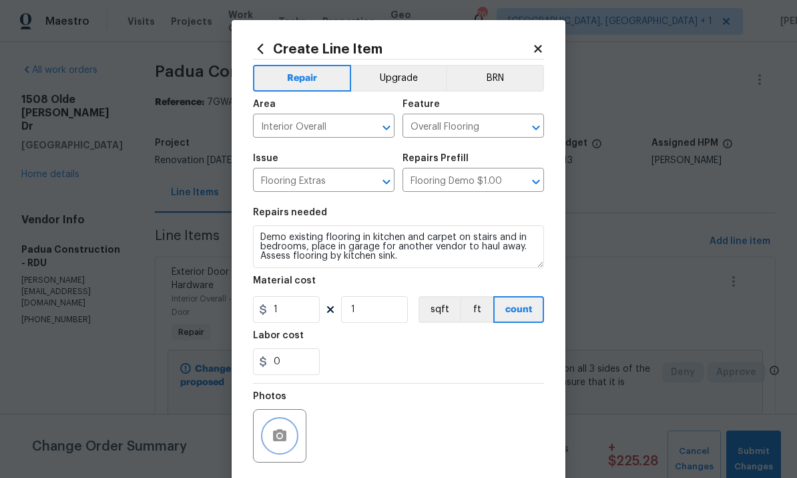
click at [285, 434] on icon "button" at bounding box center [279, 435] width 13 height 12
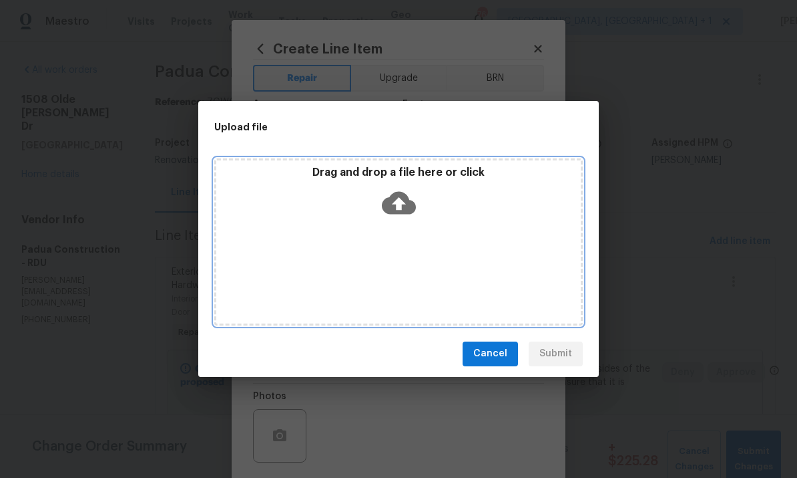
click at [409, 193] on icon at bounding box center [399, 203] width 34 height 34
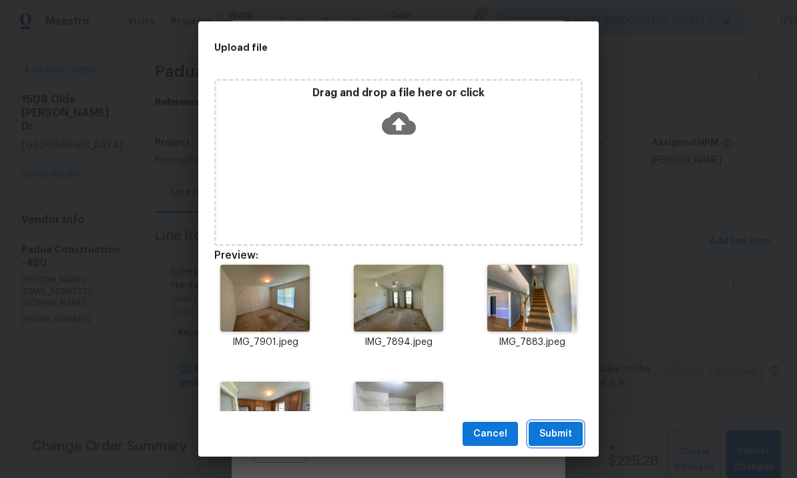
click at [566, 434] on span "Submit" at bounding box center [556, 433] width 33 height 17
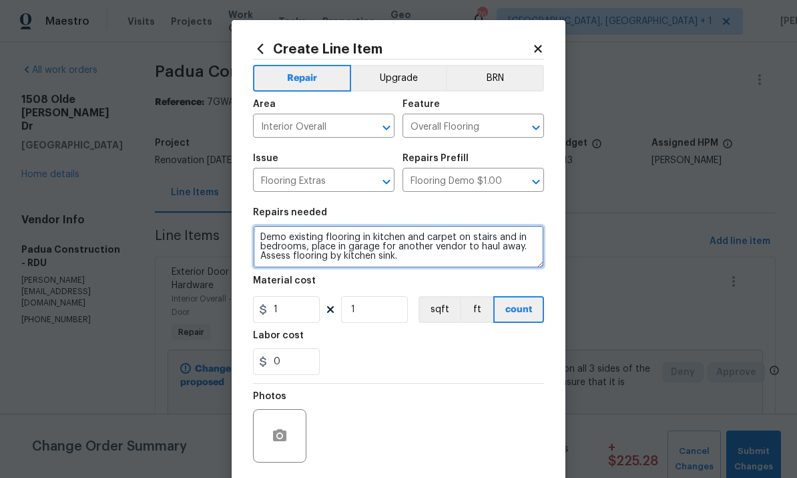
click at [425, 237] on textarea "Demo existing flooring in kitchen and carpet on stairs and in bedrooms, place i…" at bounding box center [398, 246] width 291 height 43
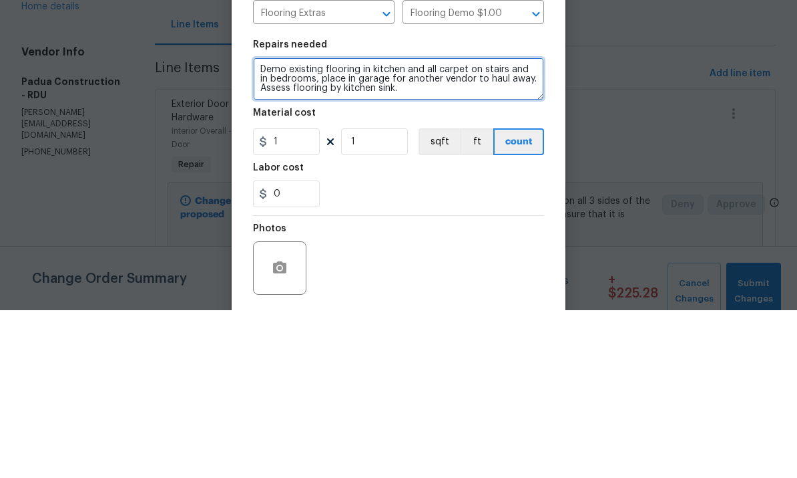
click at [313, 225] on textarea "Demo existing flooring in kitchen and all carpet on stairs and in bedrooms, pla…" at bounding box center [398, 246] width 291 height 43
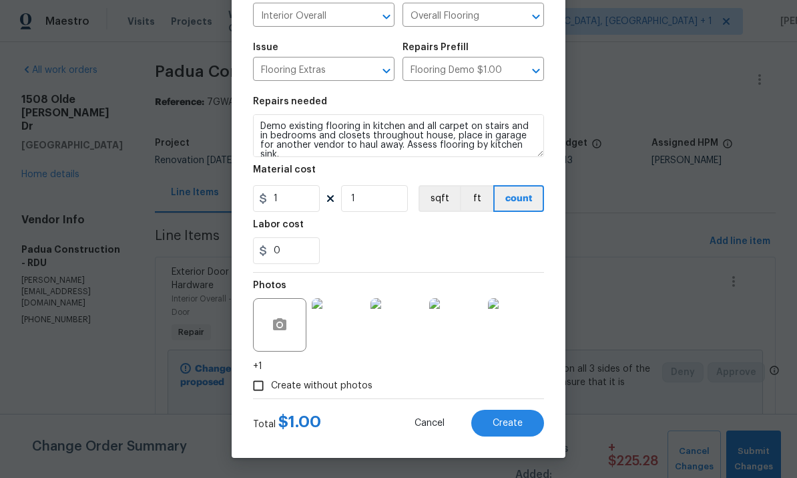
scroll to position [114, 0]
type textarea "Demo existing flooring in kitchen and all carpet on stairs and in bedrooms and …"
click at [295, 199] on input "1" at bounding box center [286, 198] width 67 height 27
type input "250"
click at [424, 379] on div "Create without photos" at bounding box center [398, 385] width 291 height 25
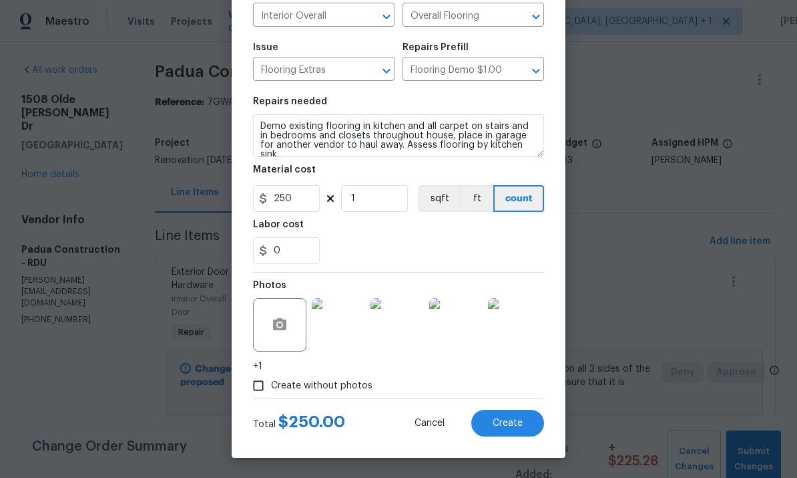
click at [511, 425] on span "Create" at bounding box center [508, 423] width 30 height 10
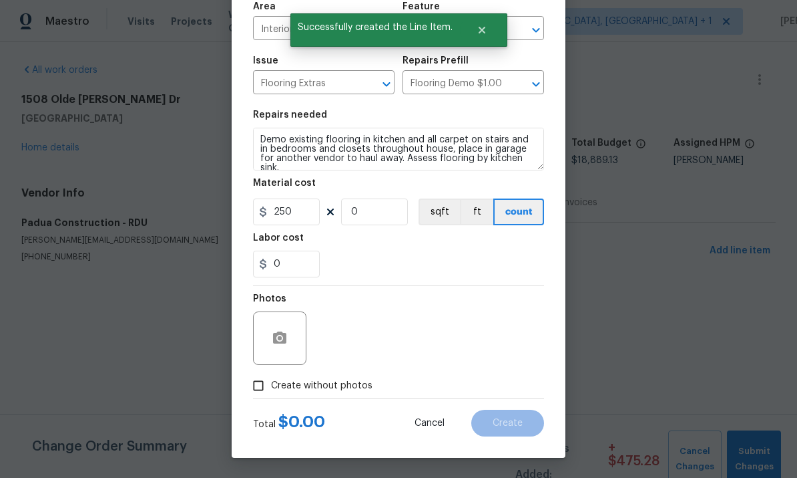
scroll to position [0, 0]
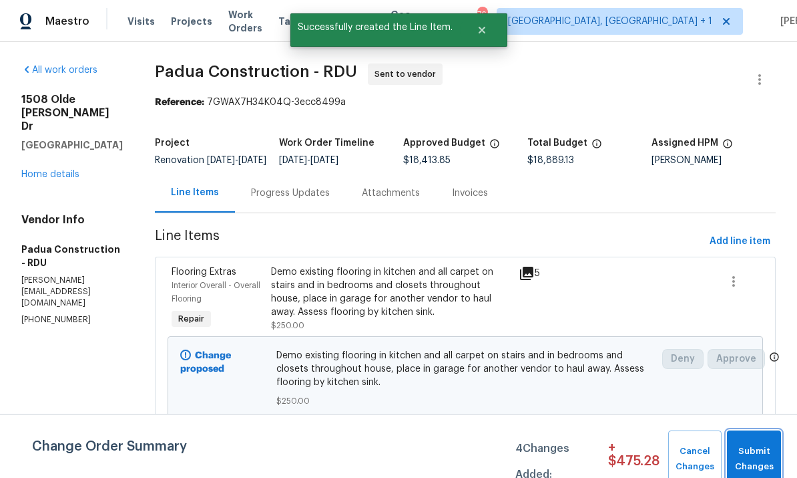
click at [759, 458] on span "Submit Changes" at bounding box center [754, 458] width 41 height 31
